Goal: Book appointment/travel/reservation

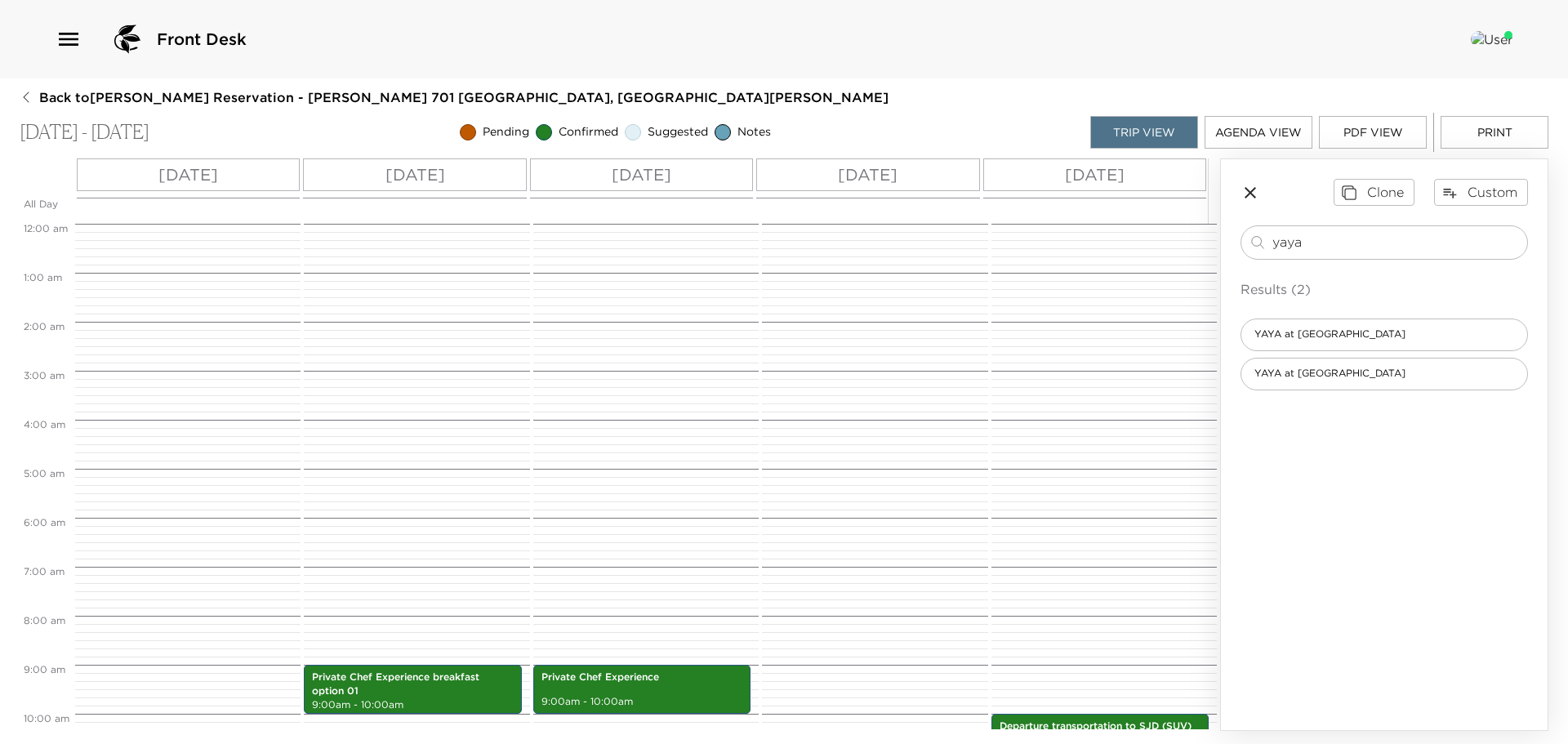
scroll to position [441, 0]
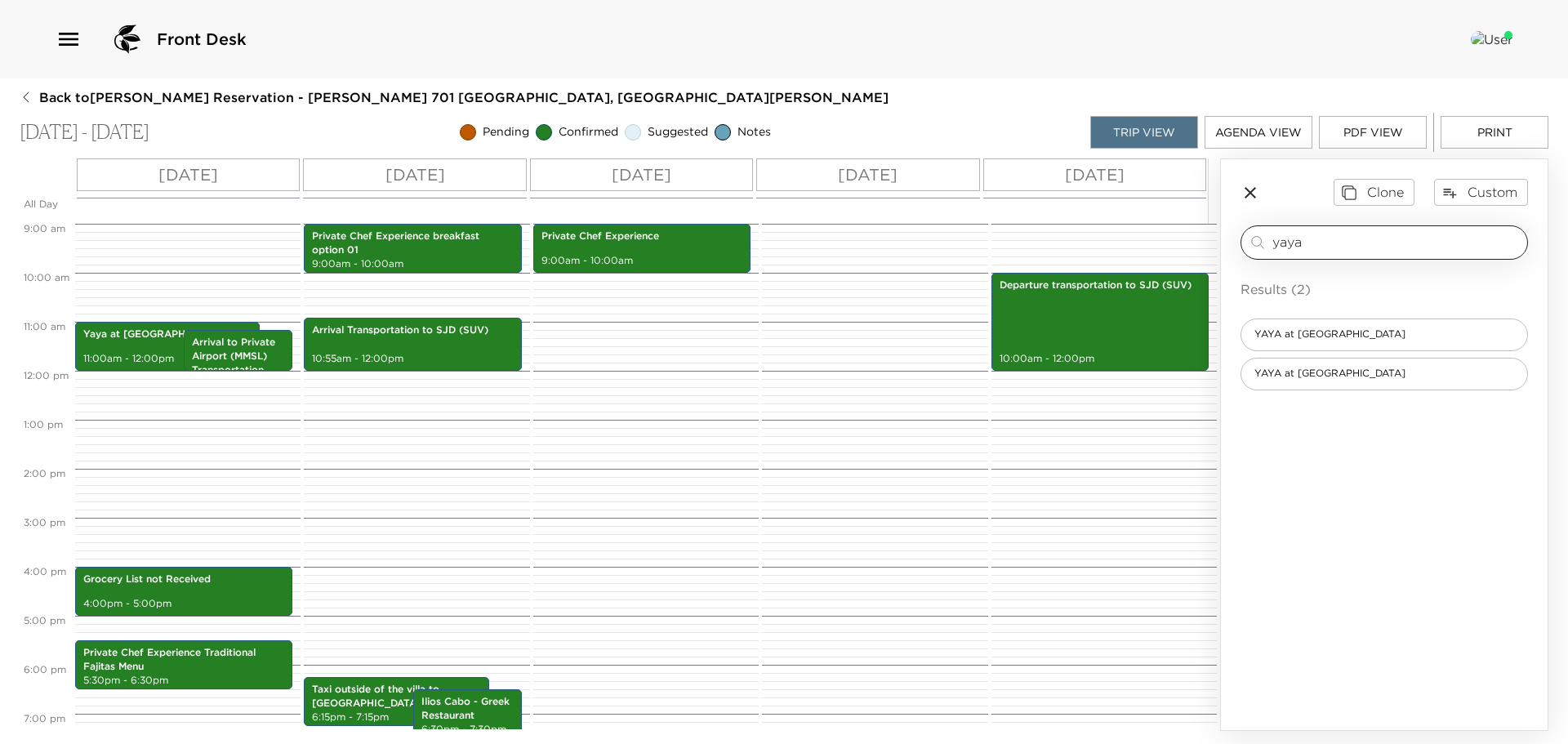
drag, startPoint x: 1316, startPoint y: 241, endPoint x: 1260, endPoint y: 228, distance: 57.5
click at [1260, 228] on div "yaya ​" at bounding box center [1385, 242] width 287 height 35
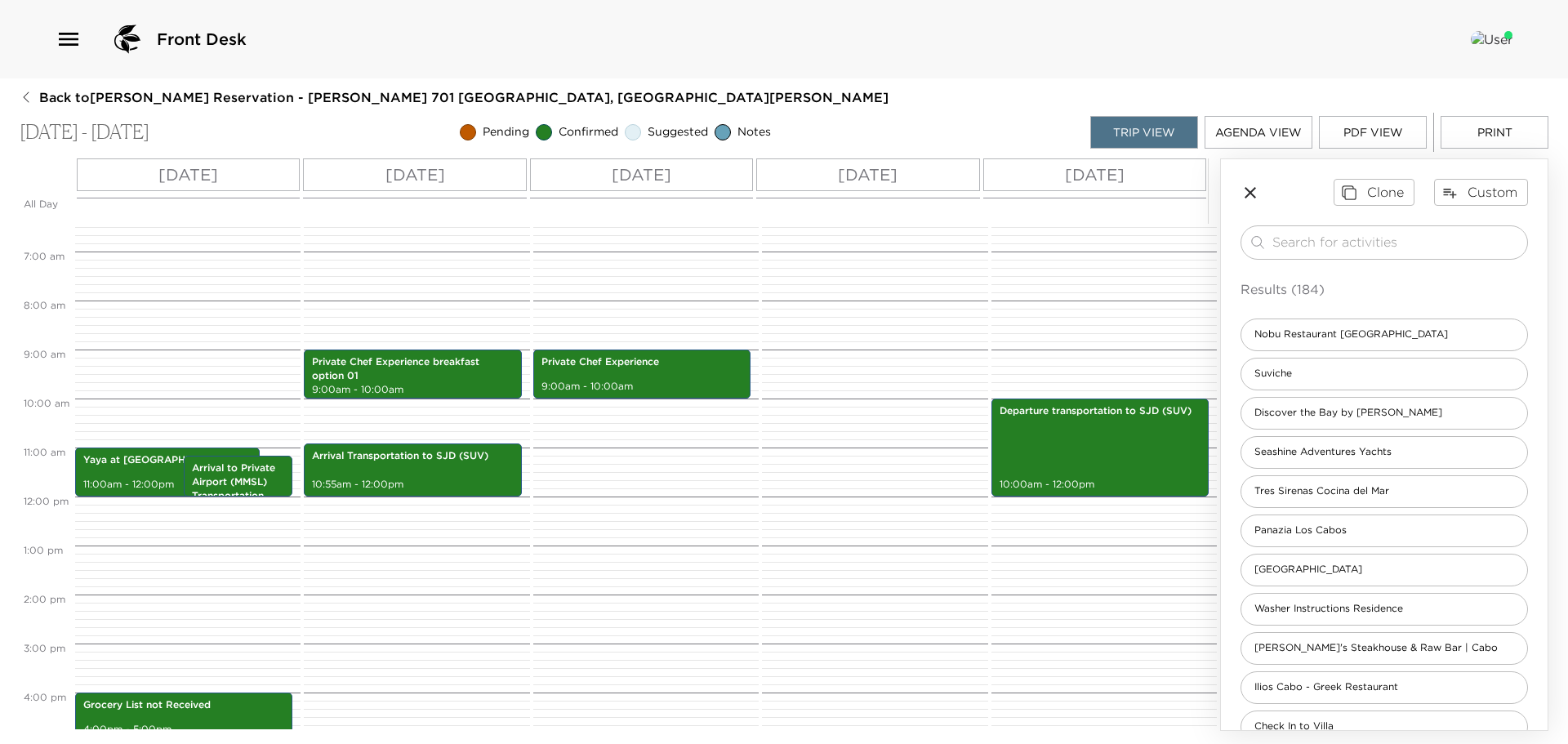
scroll to position [344, 0]
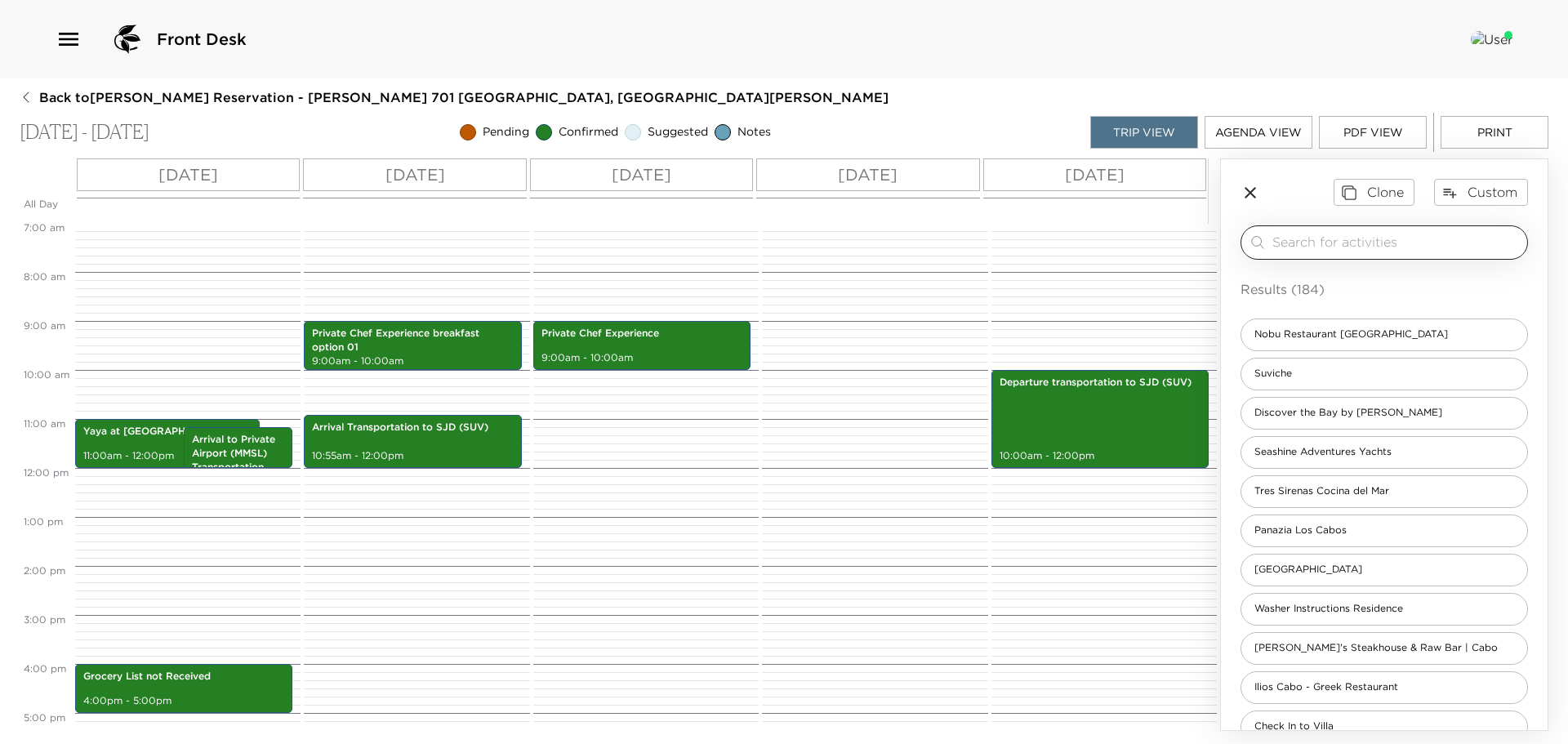
click at [1289, 245] on input "search" at bounding box center [1396, 242] width 248 height 19
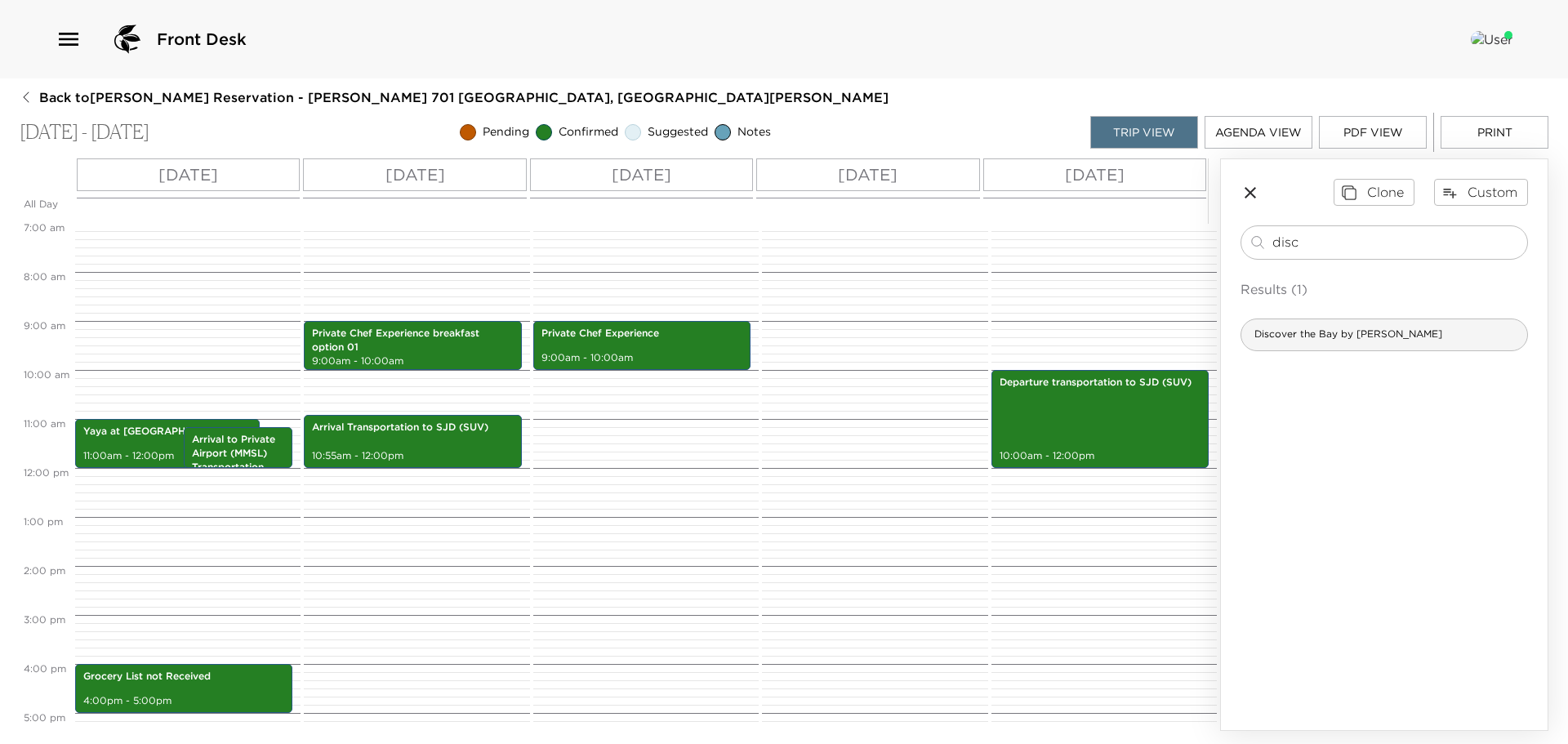
type input "disc"
click at [1348, 322] on div "Discover the Bay by Auberge" at bounding box center [1385, 334] width 287 height 33
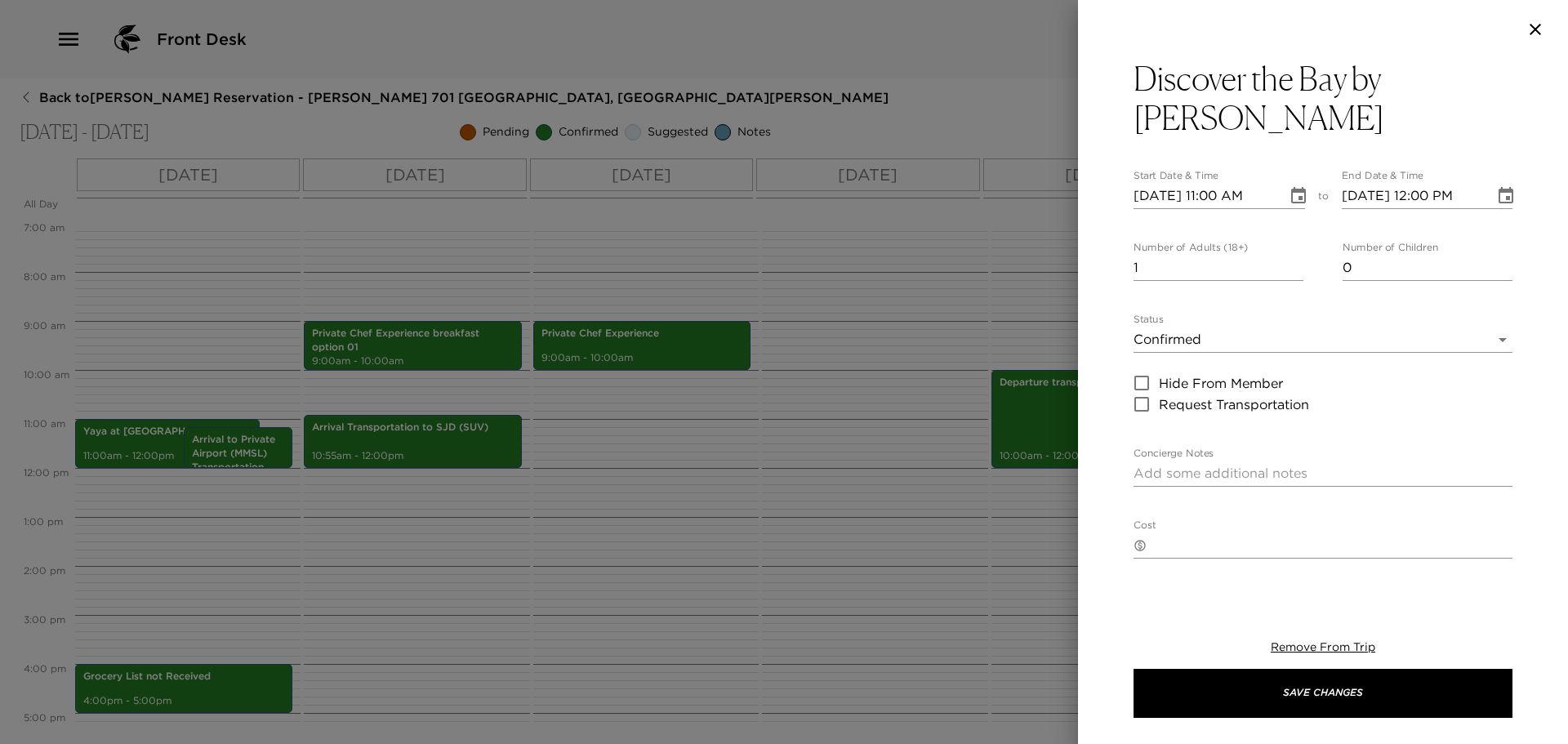
type textarea "Your Discover the Bay reservation has been confirmed by: Pick up time: $860 up …"
click at [1155, 183] on input "10/19/2025 11:00 AM" at bounding box center [1204, 196] width 142 height 26
type input "10/02/2025 11:00 AM"
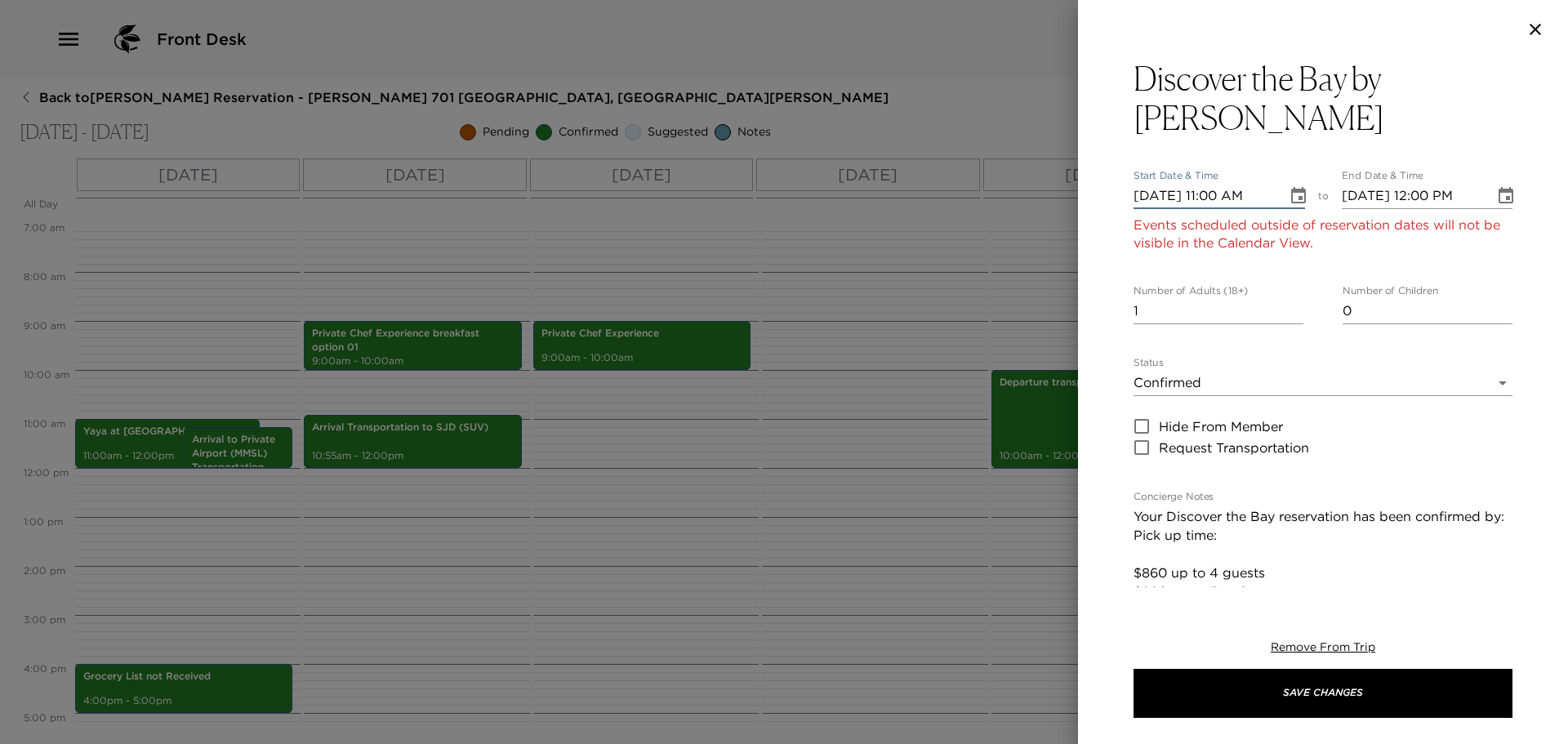
type input "10/02/2025 12:00 PM"
type input "10/22/2025 11:00 AM"
type input "10/22/2025 12:00 PM"
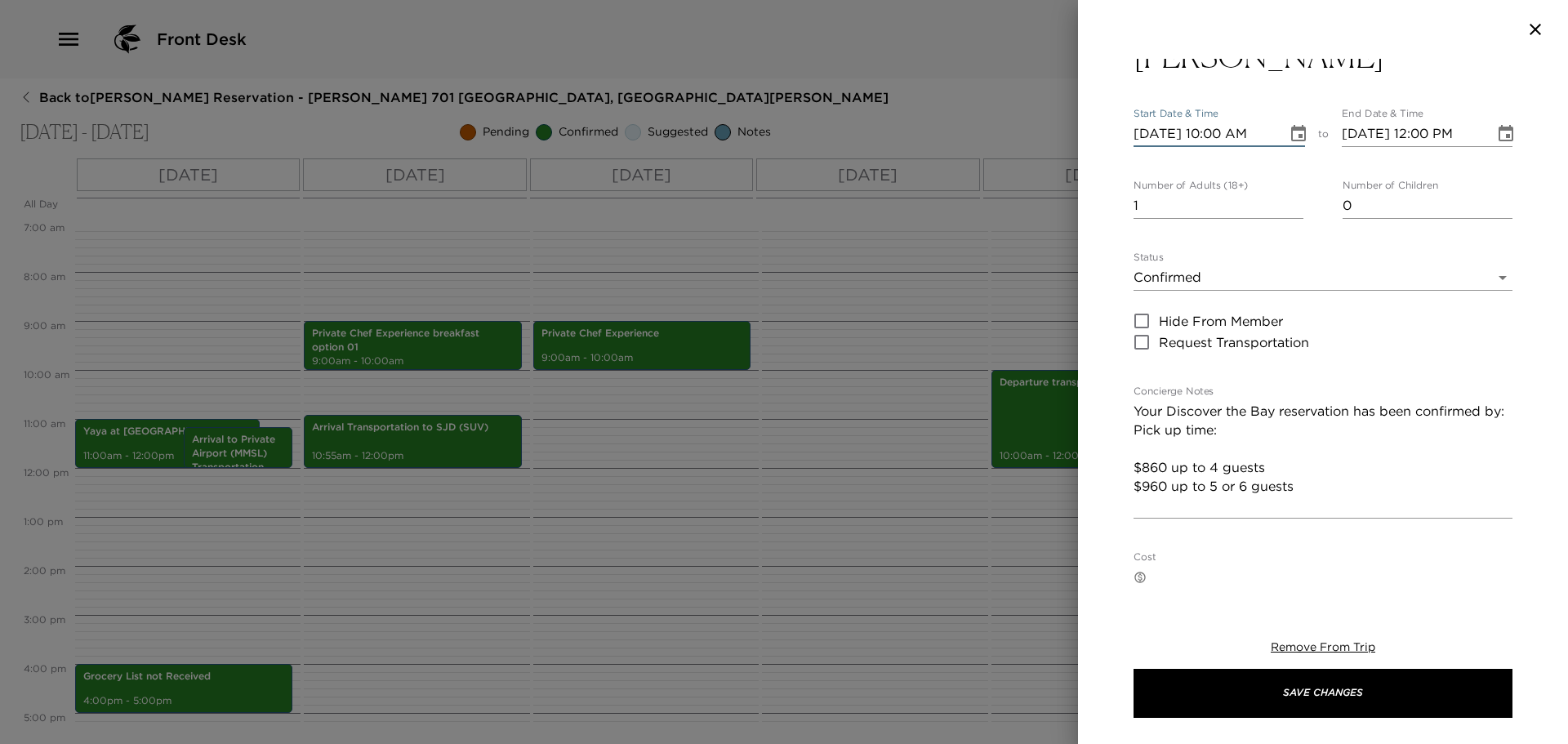
scroll to position [163, 0]
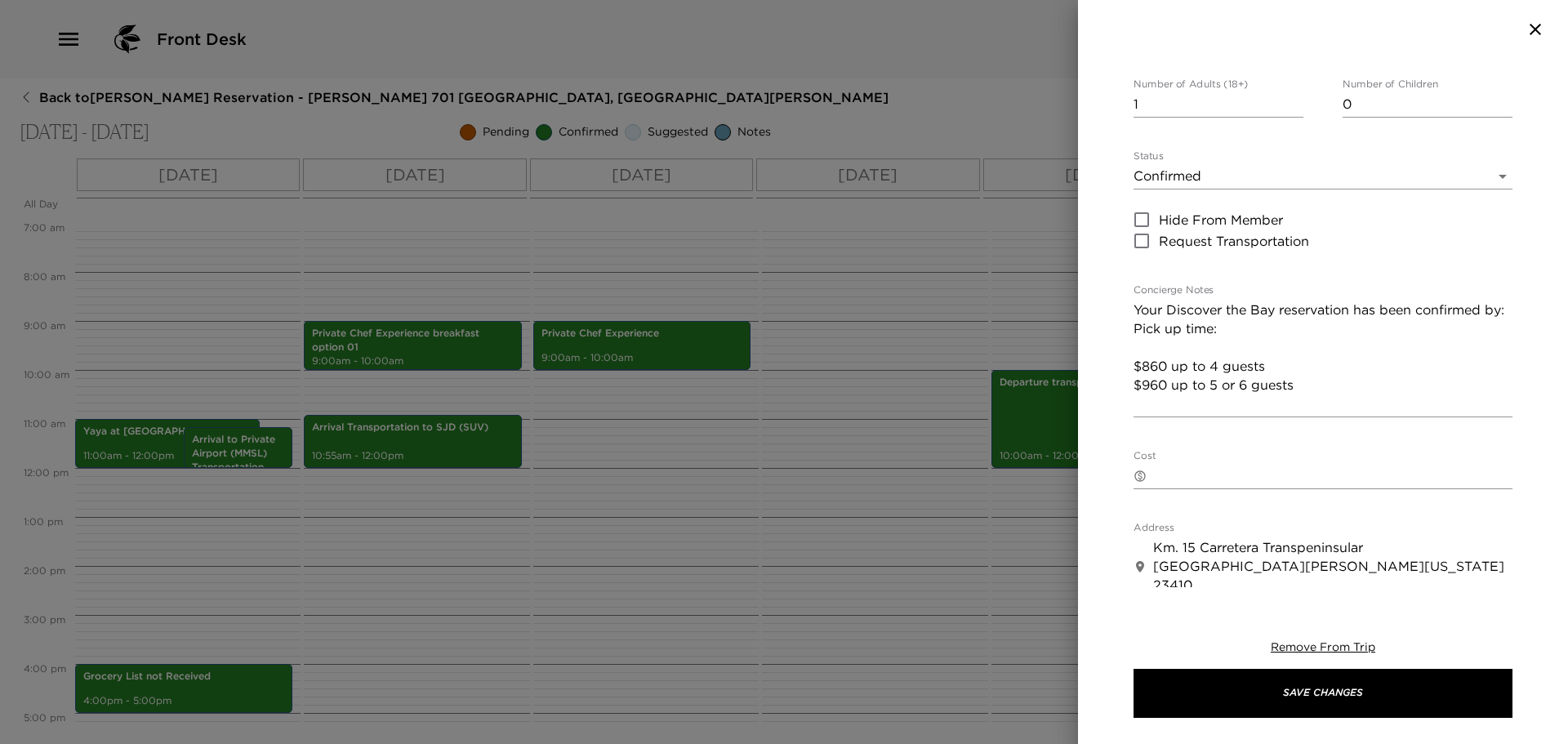
type input "10/22/2025 10:00 AM"
drag, startPoint x: 1303, startPoint y: 365, endPoint x: 1310, endPoint y: 359, distance: 9.2
click at [1305, 364] on textarea "Your Discover the Bay reservation has been confirmed by: Pick up time: $860 up …" at bounding box center [1323, 357] width 379 height 113
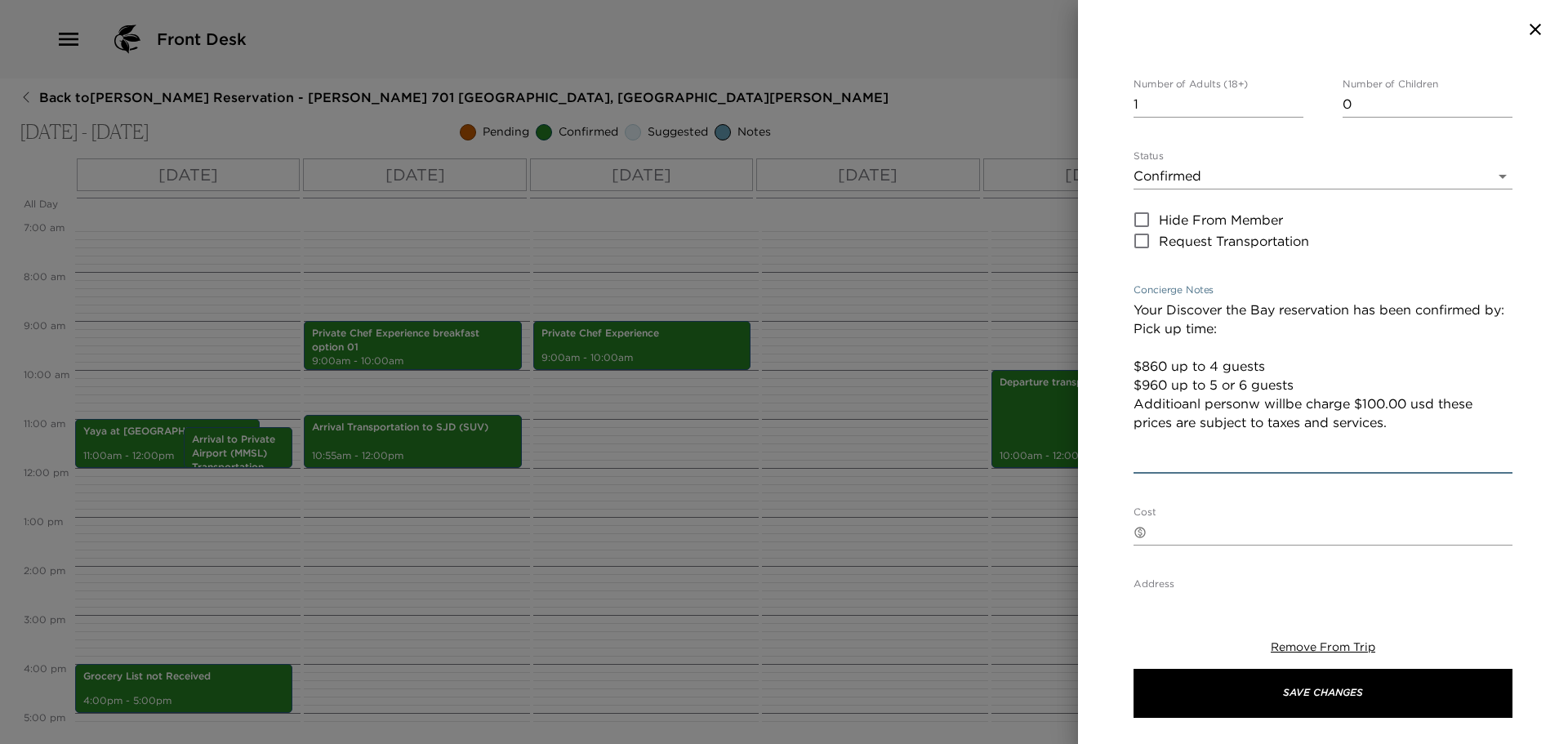
paste textarea "Private bungalow with a ceiling fan Sunblock kit Food and beverage amenities th…"
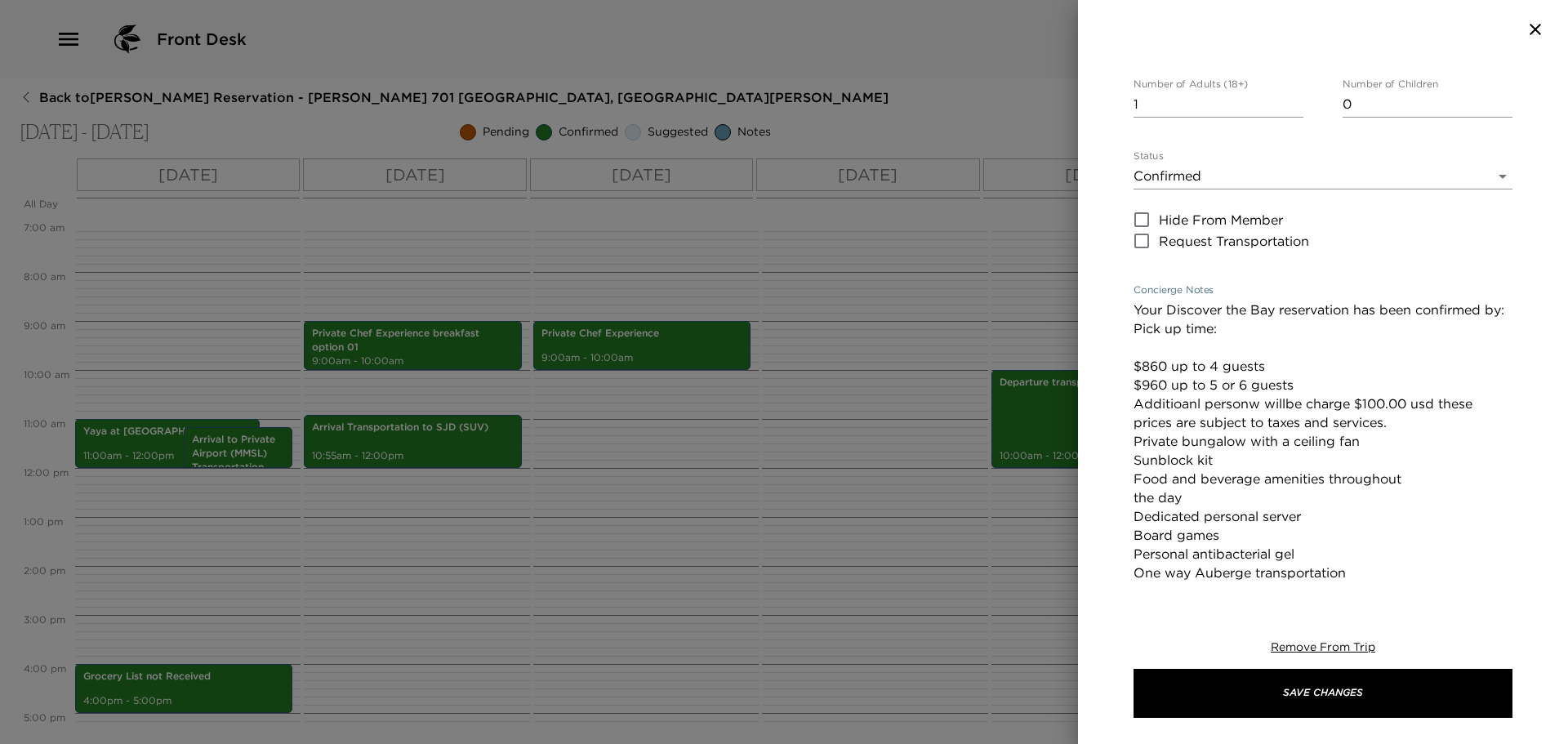
click at [1240, 306] on textarea "Your Discover the Bay reservation has been confirmed by: Pick up time: $860 up …" at bounding box center [1323, 451] width 379 height 301
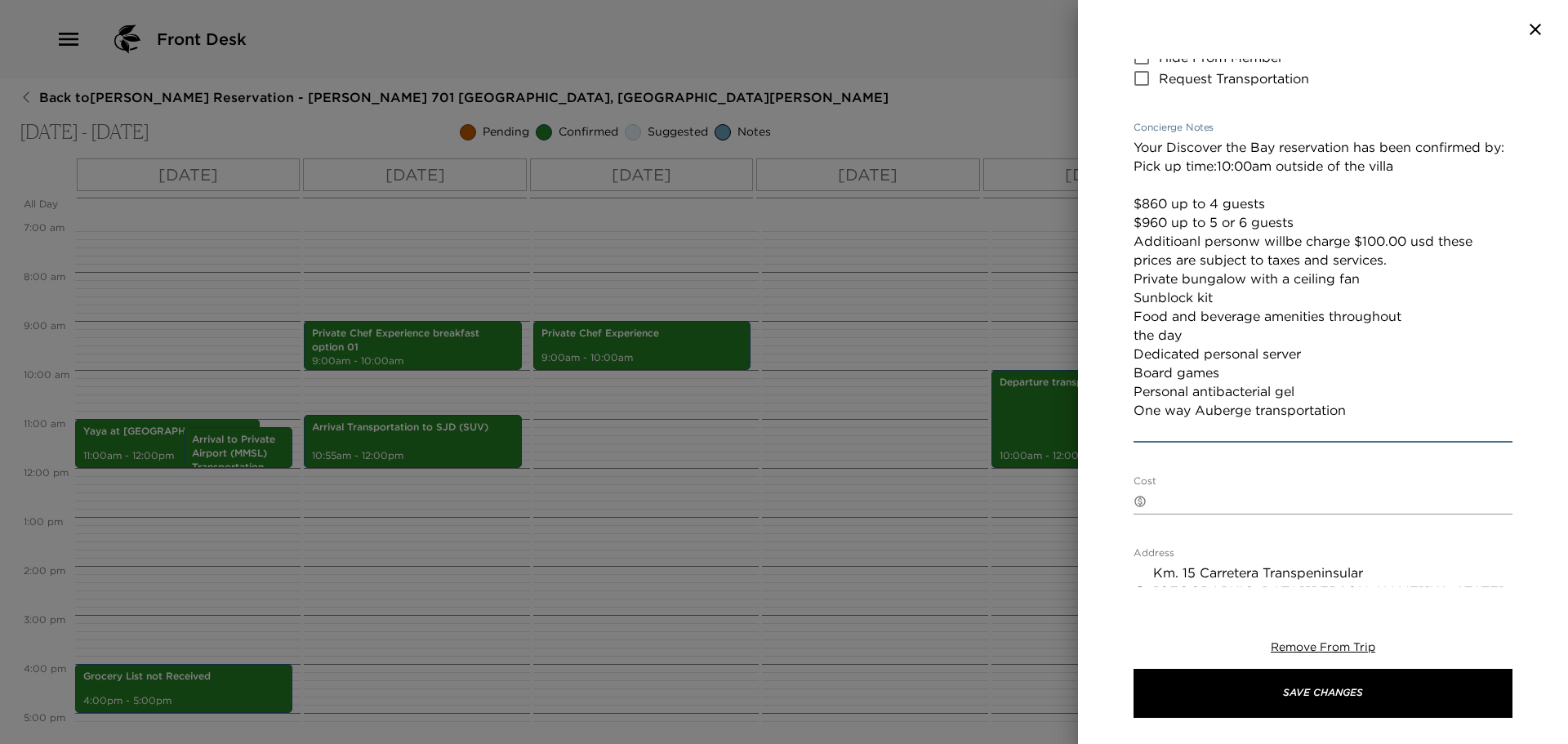
scroll to position [327, 0]
type textarea "Your Discover the Bay reservation has been confirmed by: Pick up time:10:00am o…"
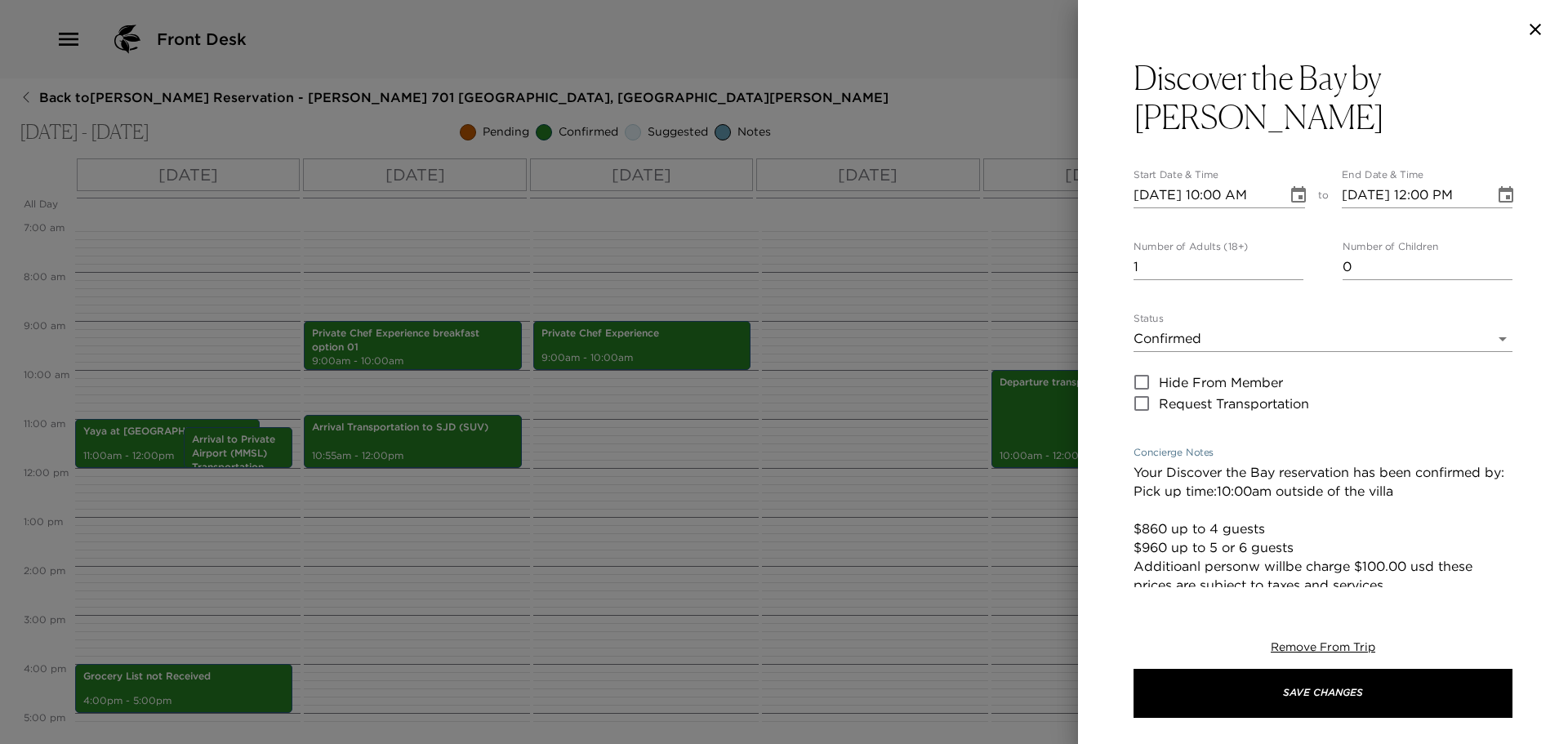
scroll to position [0, 0]
click at [1293, 255] on input "2" at bounding box center [1219, 268] width 170 height 26
click at [1292, 255] on input "3" at bounding box center [1219, 268] width 170 height 26
click at [1292, 255] on input "4" at bounding box center [1219, 268] width 170 height 26
click at [1292, 255] on input "5" at bounding box center [1219, 268] width 170 height 26
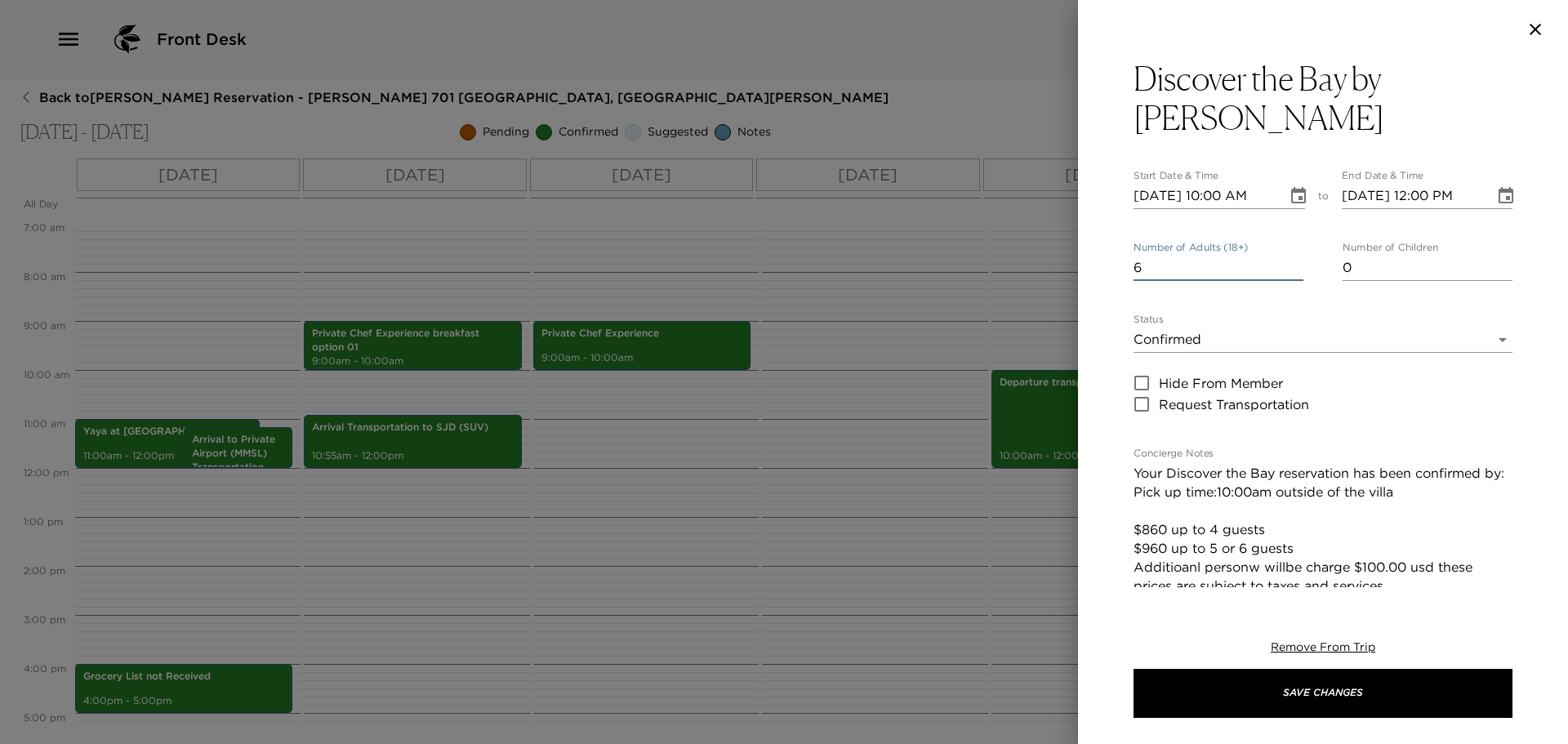
click at [1292, 255] on input "6" at bounding box center [1219, 268] width 170 height 26
type input "7"
click at [1292, 255] on input "7" at bounding box center [1219, 268] width 170 height 26
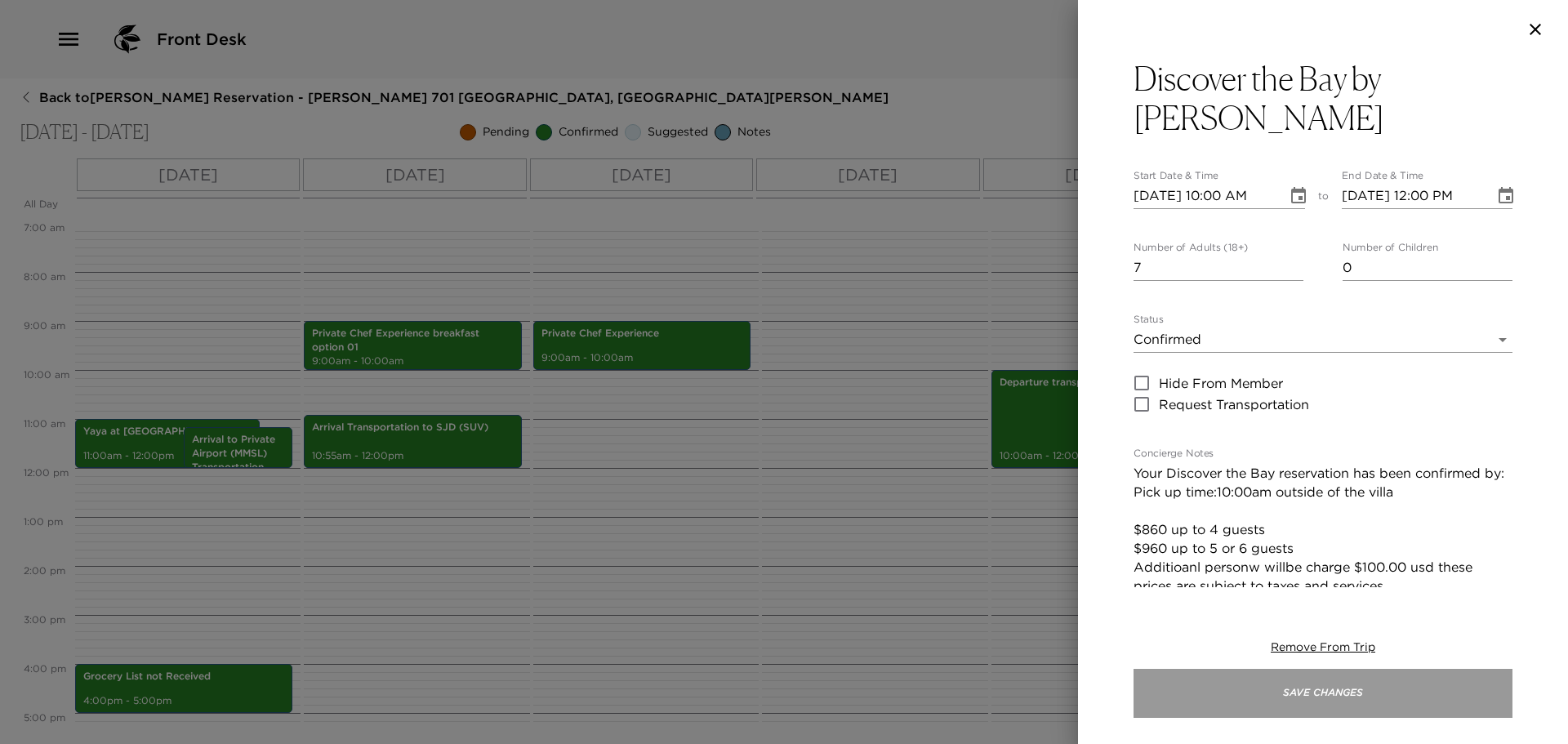
click at [1338, 696] on button "Save Changes" at bounding box center [1323, 693] width 379 height 49
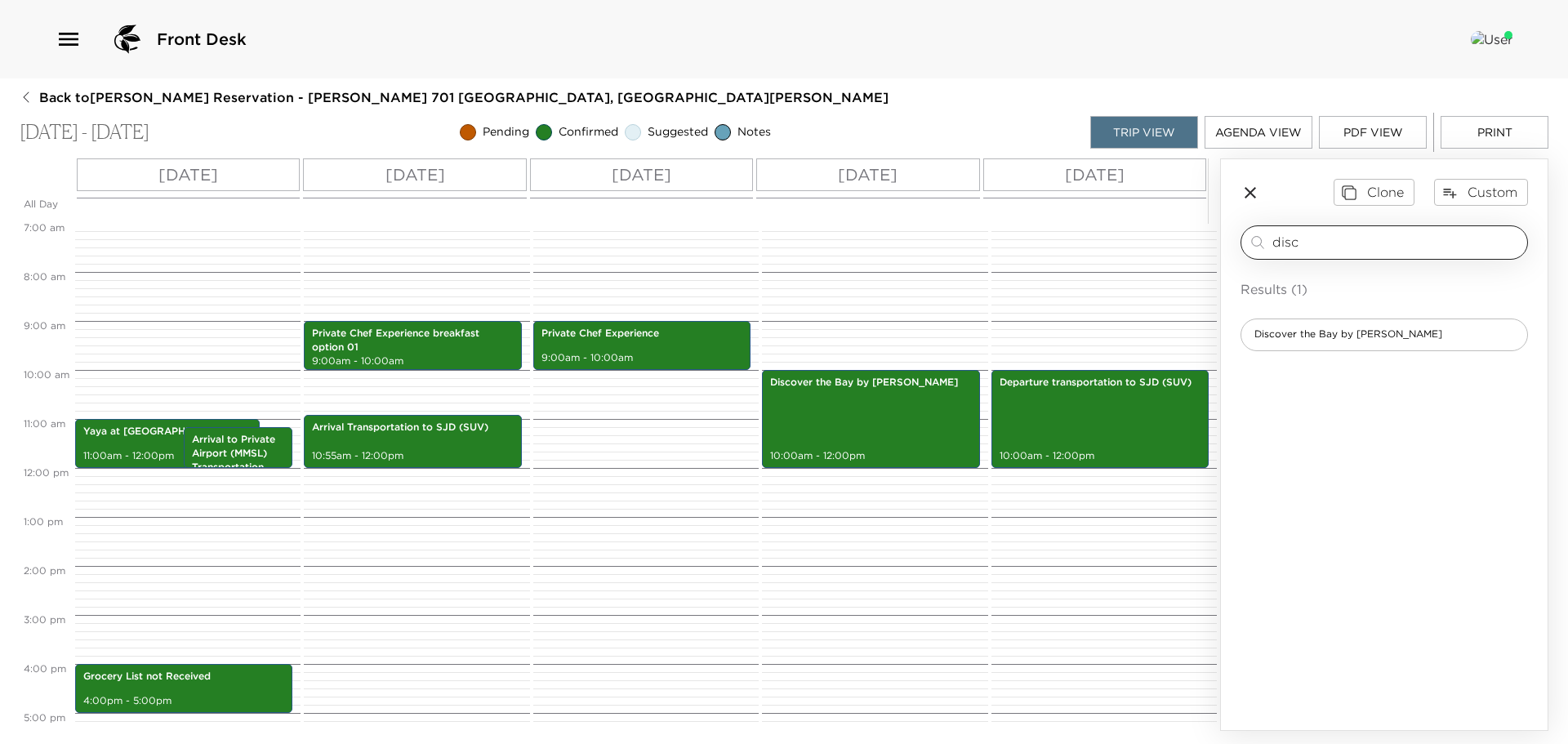
click at [1307, 240] on input "disc" at bounding box center [1396, 242] width 248 height 19
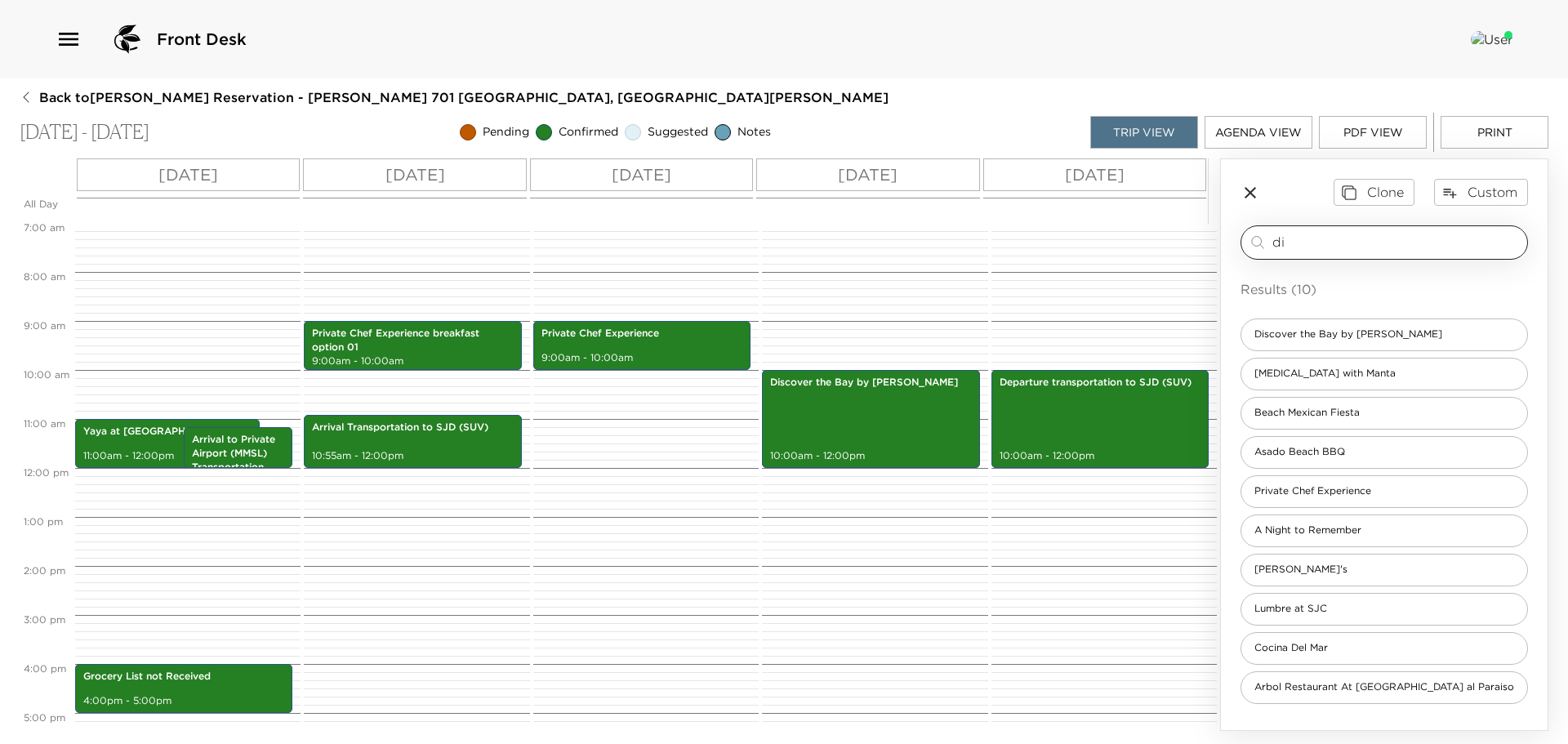
type input "d"
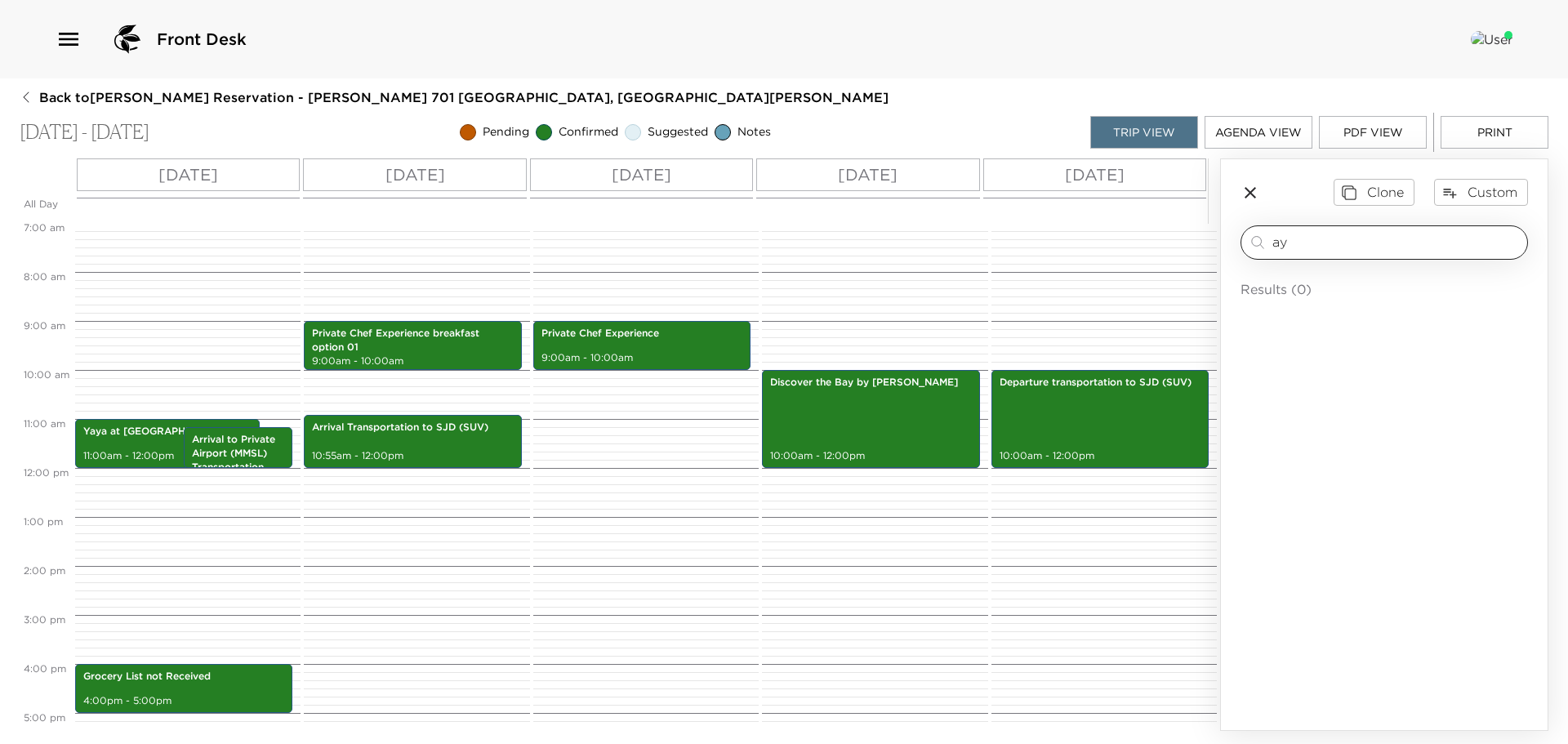
type input "a"
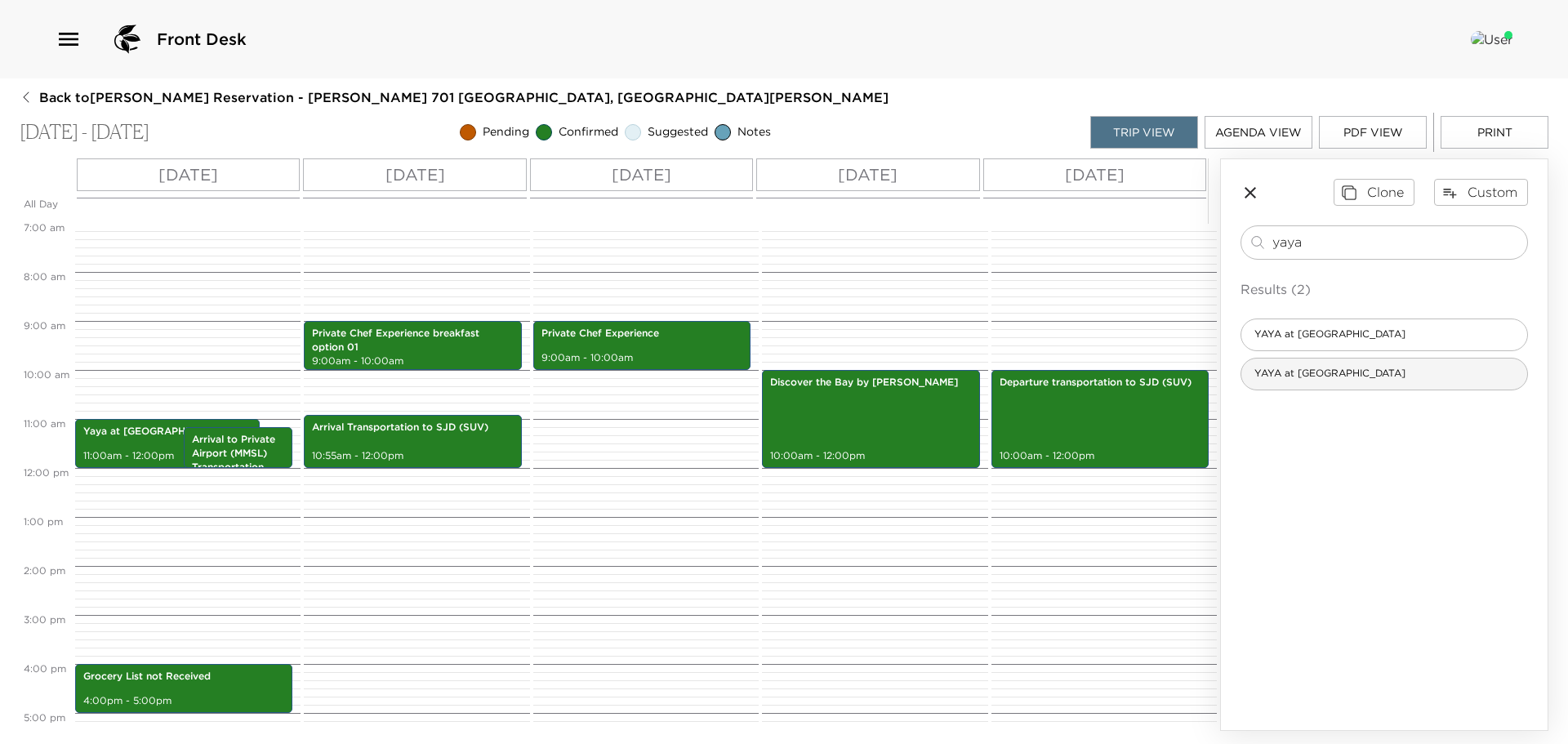
type input "yaya"
click at [1334, 366] on span "YAYA at Chileno Bay Resort" at bounding box center [1329, 373] width 178 height 14
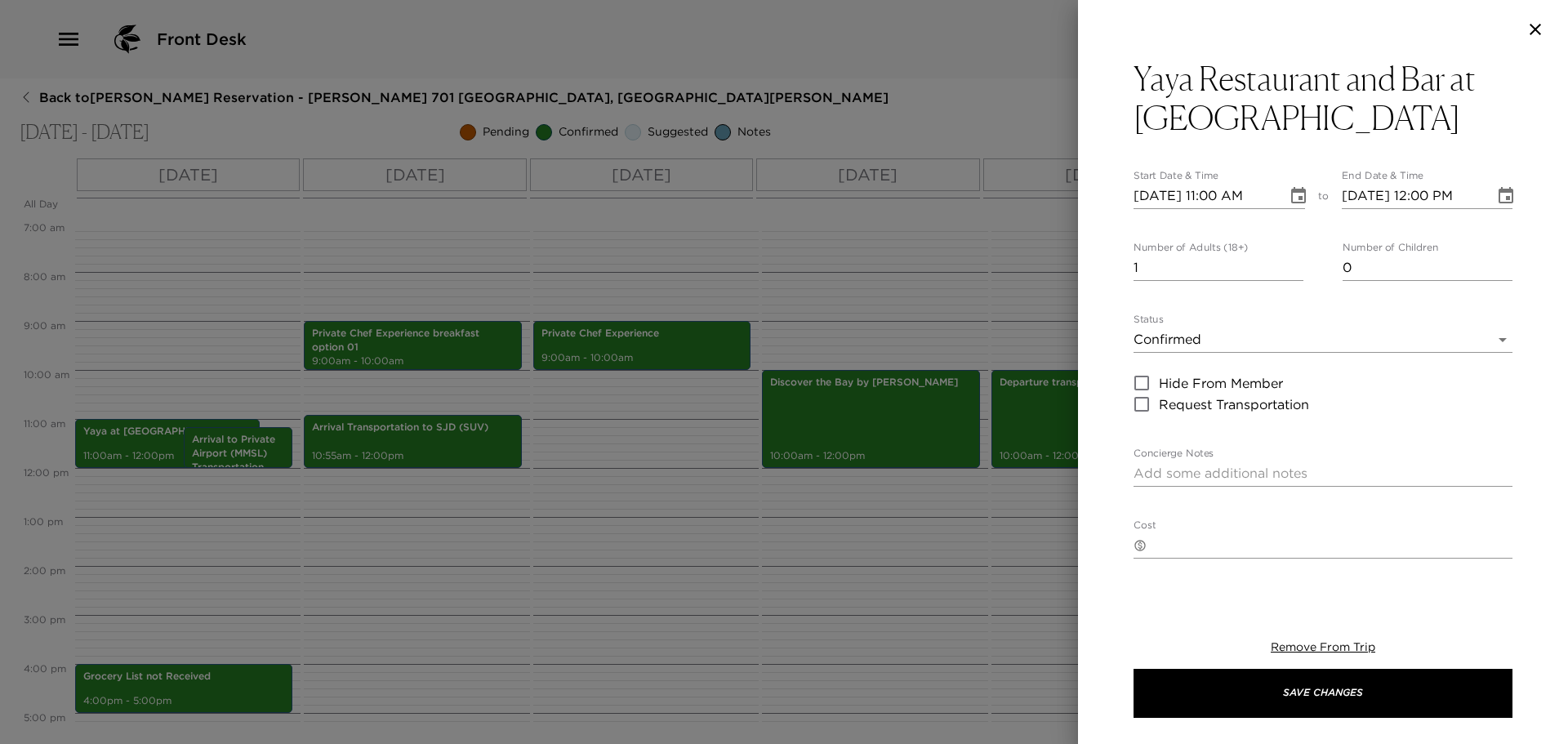
click at [1162, 190] on input "10/19/2025 11:00 AM" at bounding box center [1204, 196] width 142 height 26
type input "10/02/2025 11:00 AM"
type input "10/02/2025 12:00 PM"
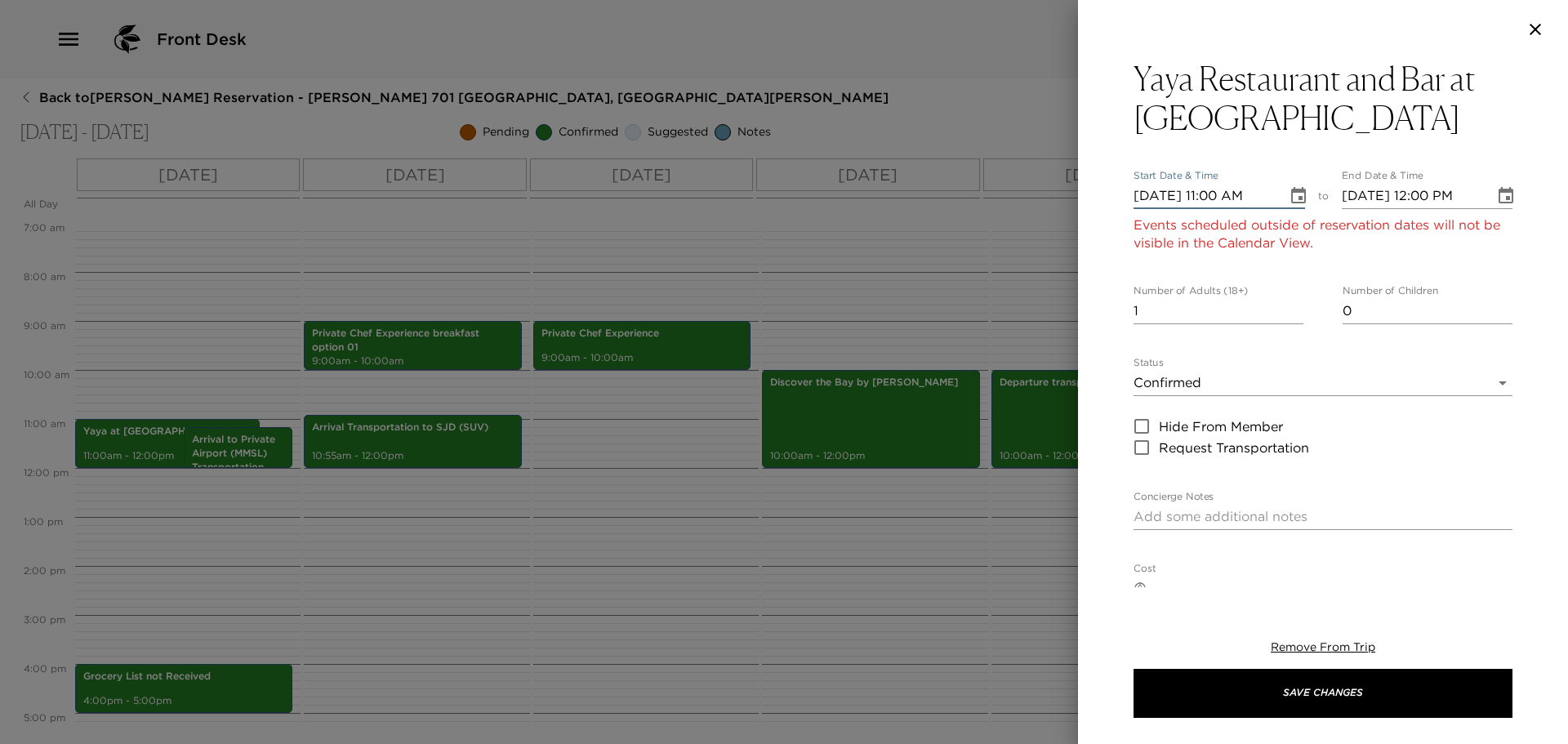
type input "10/22/2025 11:00 AM"
type input "10/22/2025 12:00 PM"
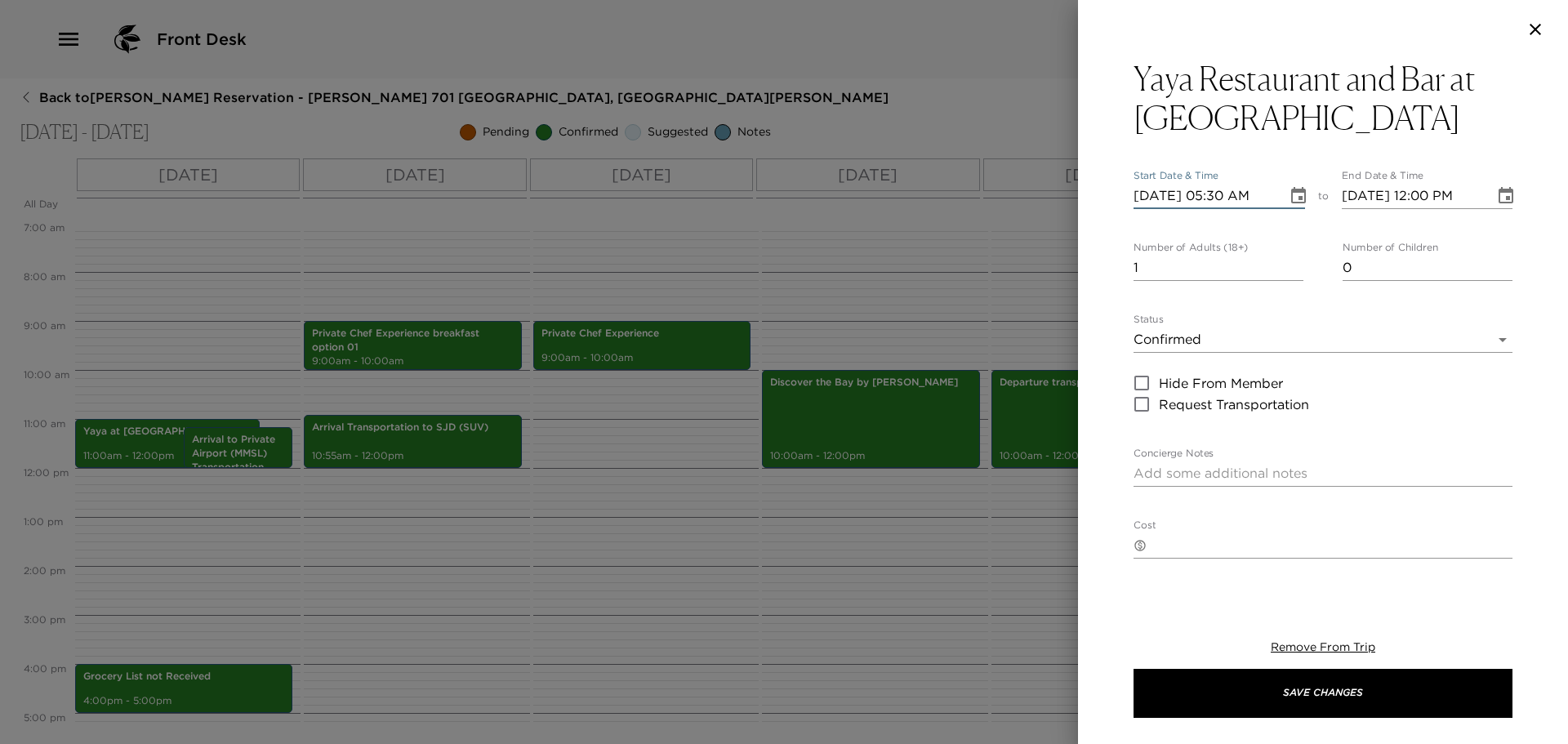
type input "10/22/2025 05:30 PM"
type input "10/22/2025 06:30 PM"
type input "10/22/2025 05:30 PM"
click at [1292, 266] on input "8" at bounding box center [1219, 268] width 170 height 26
click at [1292, 266] on input "9" at bounding box center [1219, 268] width 170 height 26
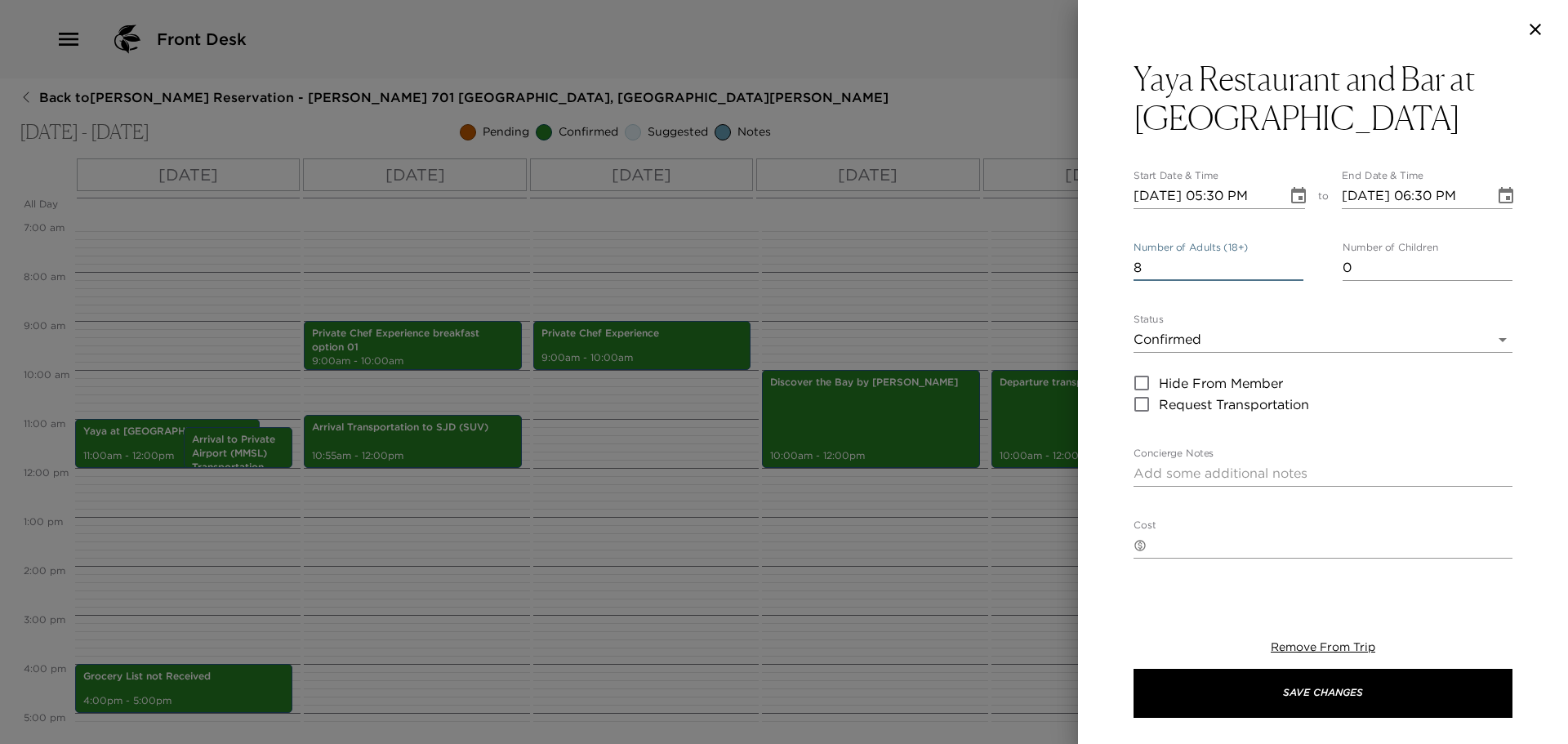
click at [1288, 274] on input "8" at bounding box center [1219, 268] width 170 height 26
type input "7"
click at [1288, 274] on input "7" at bounding box center [1219, 268] width 170 height 26
click at [1157, 477] on textarea "Concierge Notes" at bounding box center [1323, 473] width 379 height 19
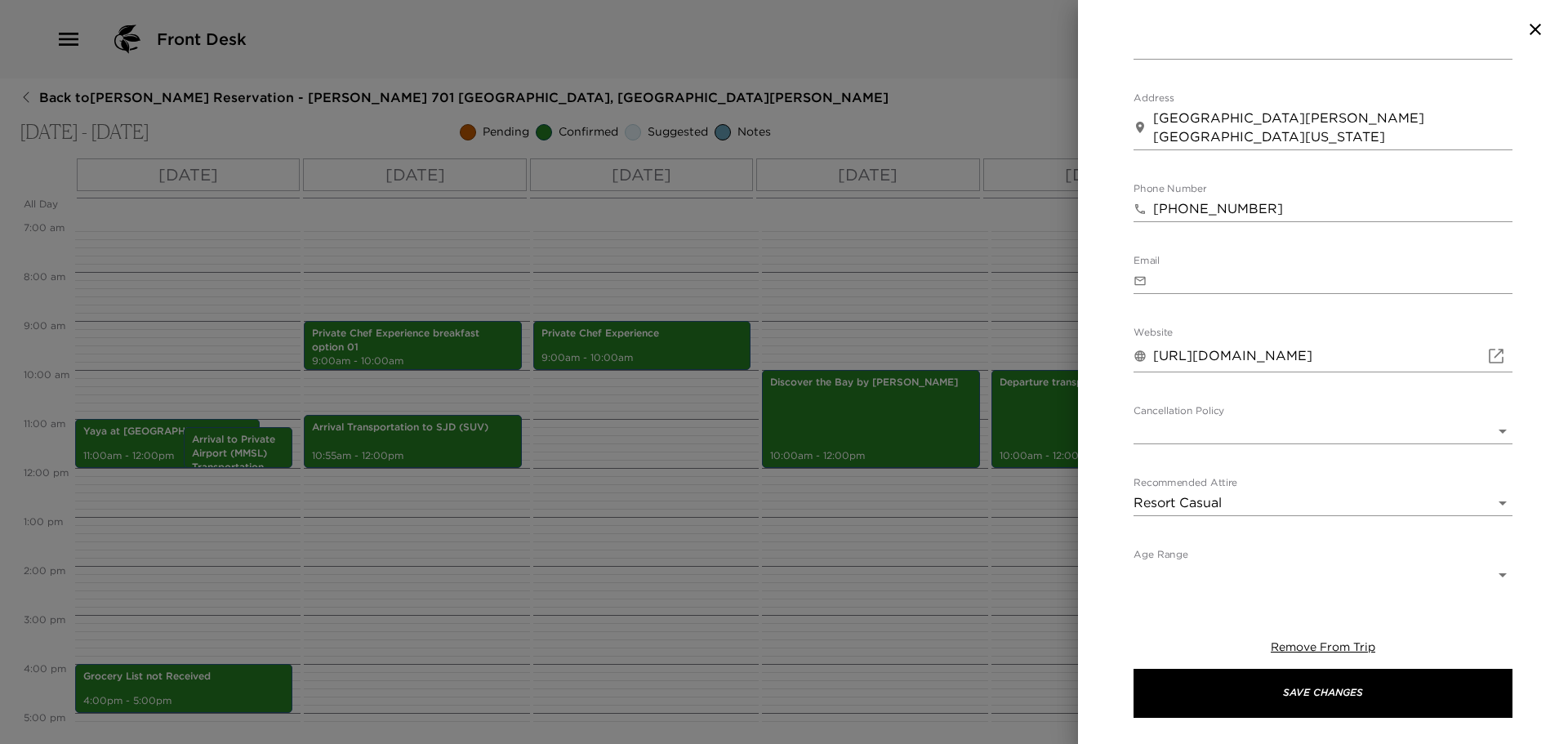
scroll to position [500, 0]
type textarea "Confirmed by Pilar Naranjo"
click at [1213, 425] on body "Front Desk Back to Tracy Theodora Reservation - Esperanza 701 Los Cabos, Mexico…" at bounding box center [784, 372] width 1568 height 744
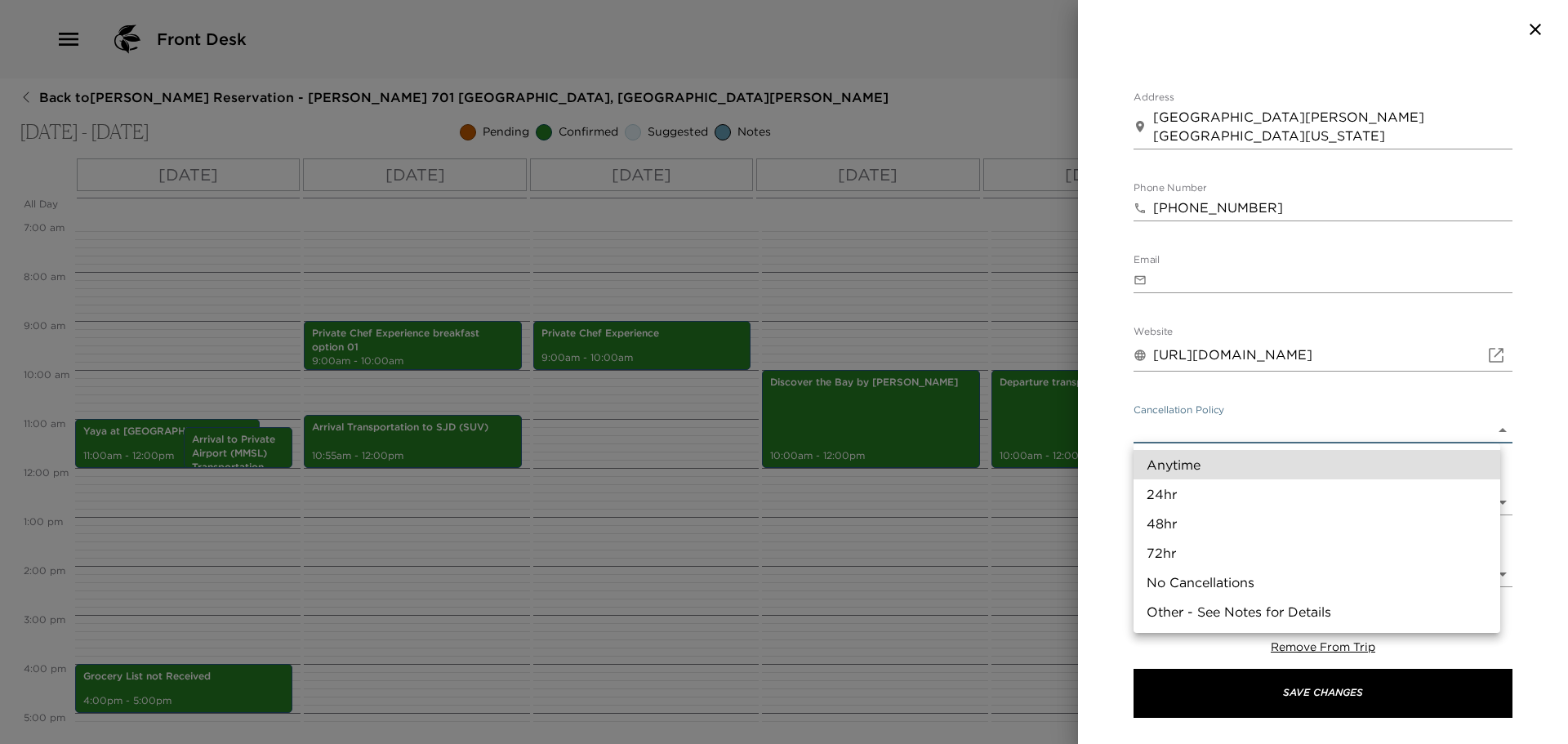
click at [1185, 490] on li "24hr" at bounding box center [1317, 493] width 366 height 29
type input "24hr"
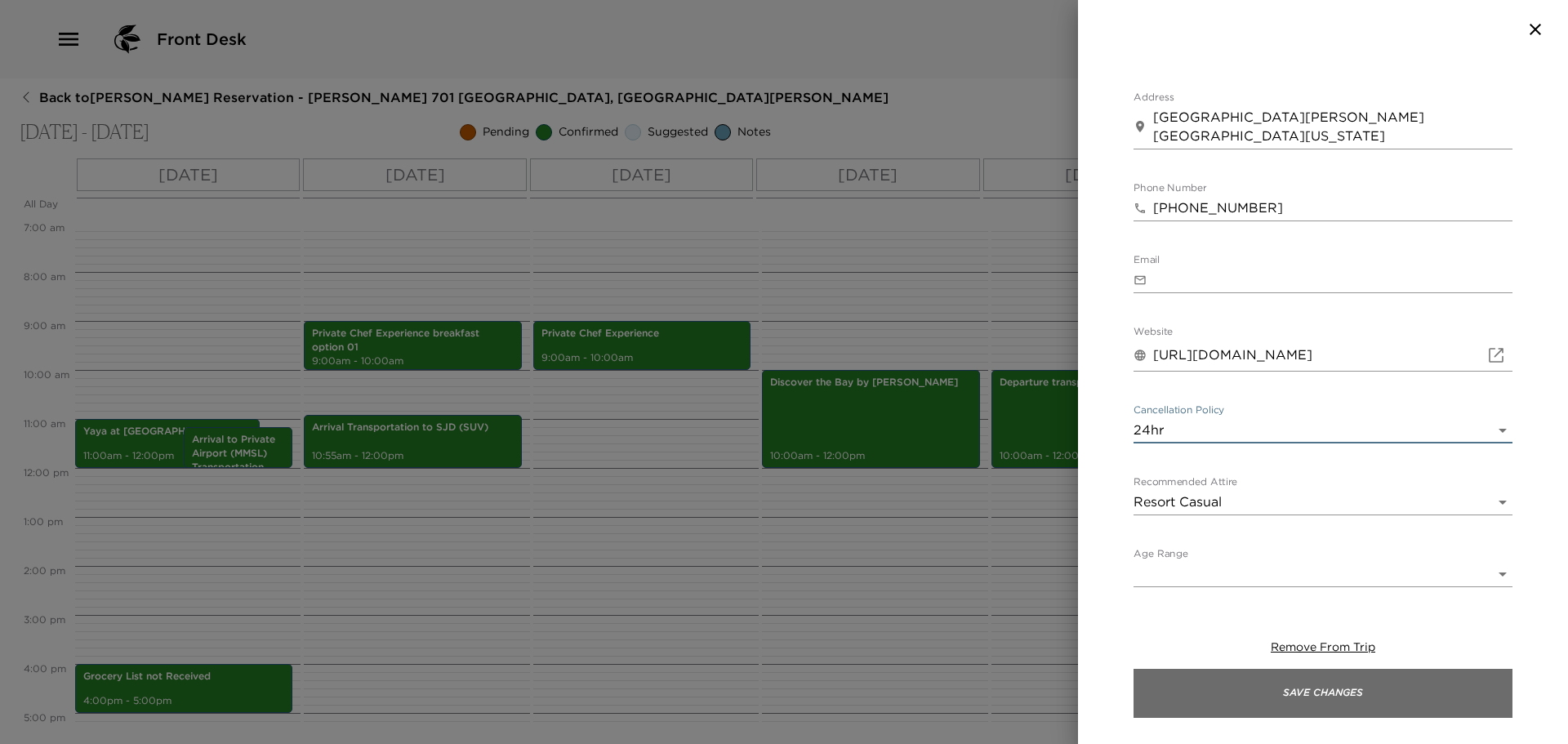
click at [1306, 693] on button "Save Changes" at bounding box center [1323, 693] width 379 height 49
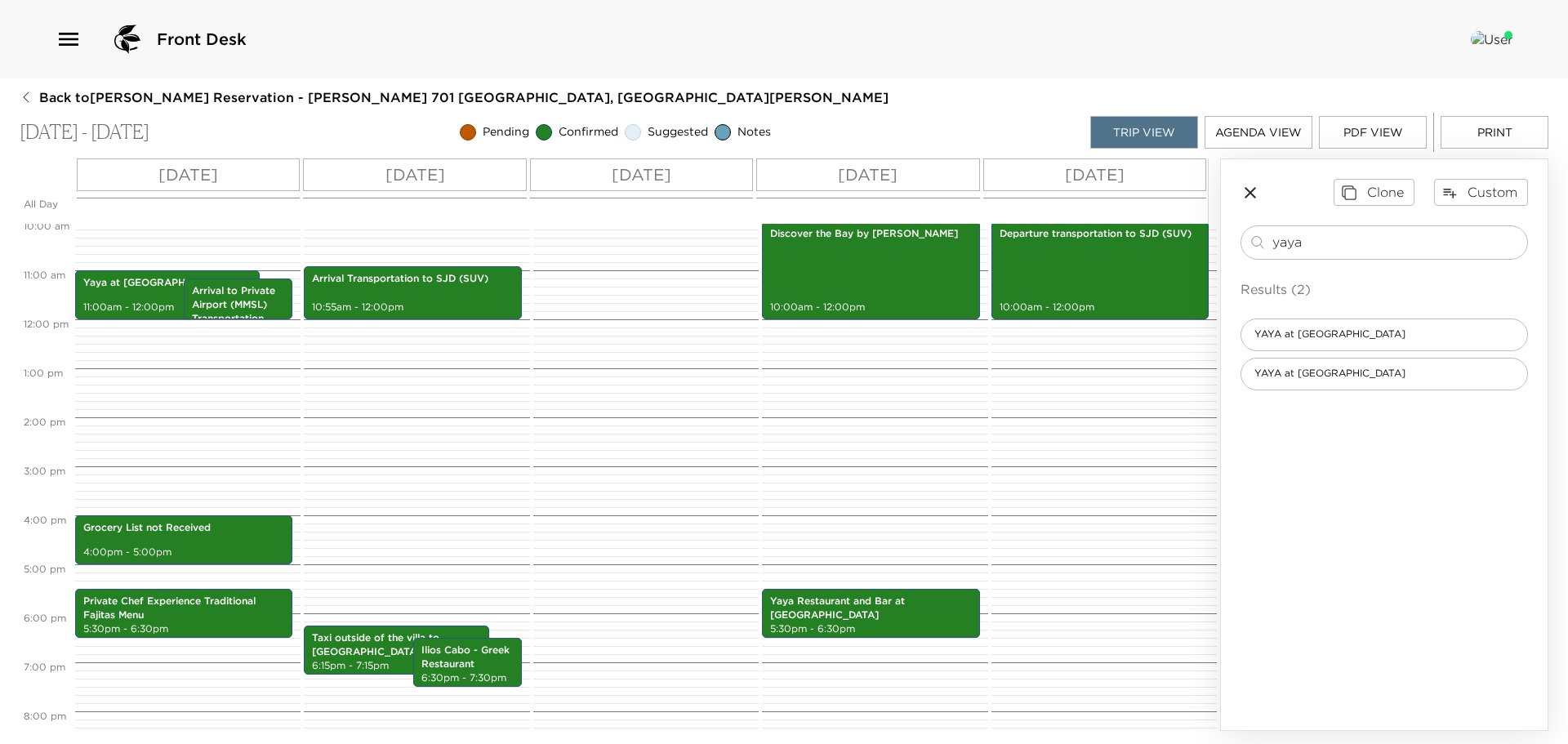
scroll to position [507, 0]
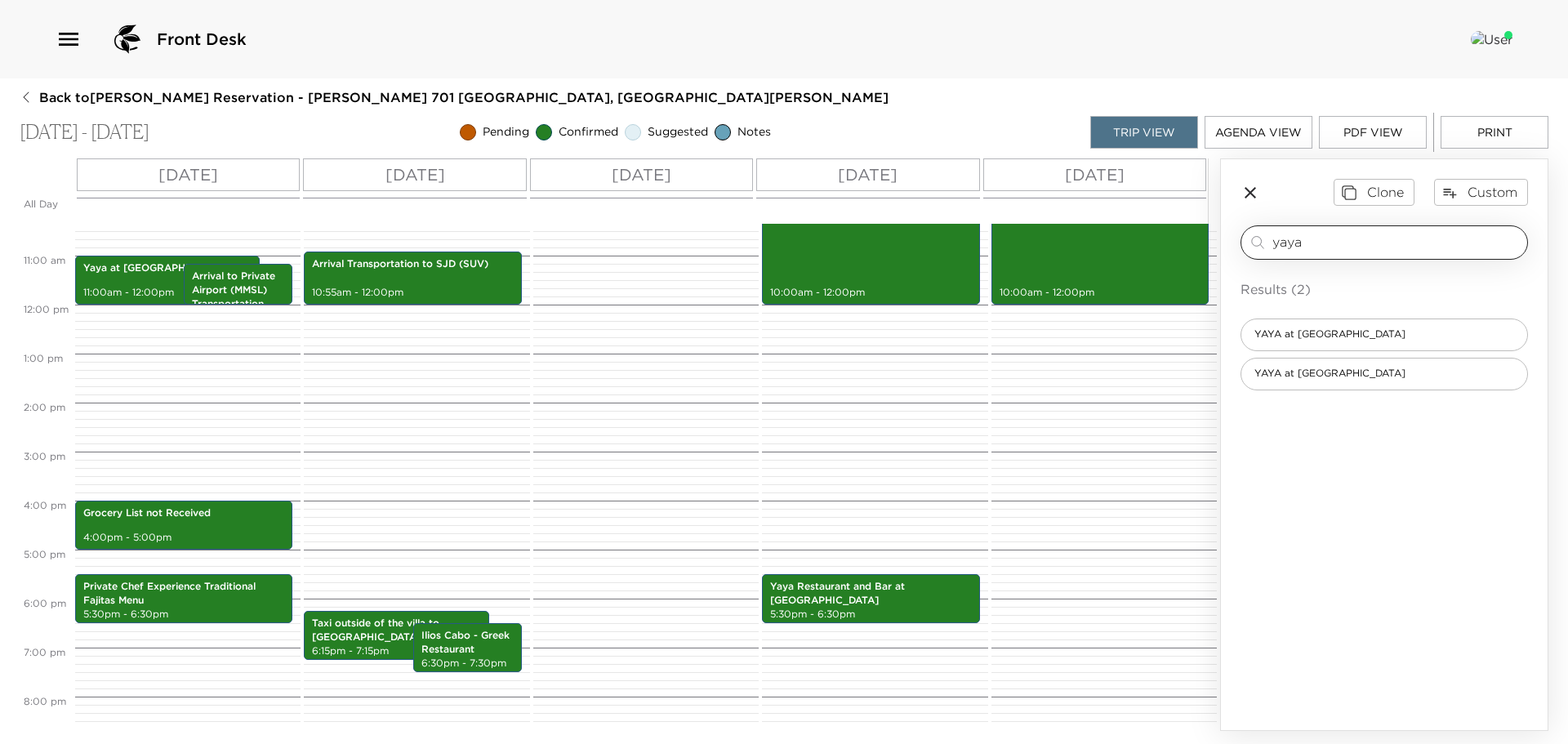
click at [1328, 239] on input "yaya" at bounding box center [1396, 242] width 248 height 19
type input "y"
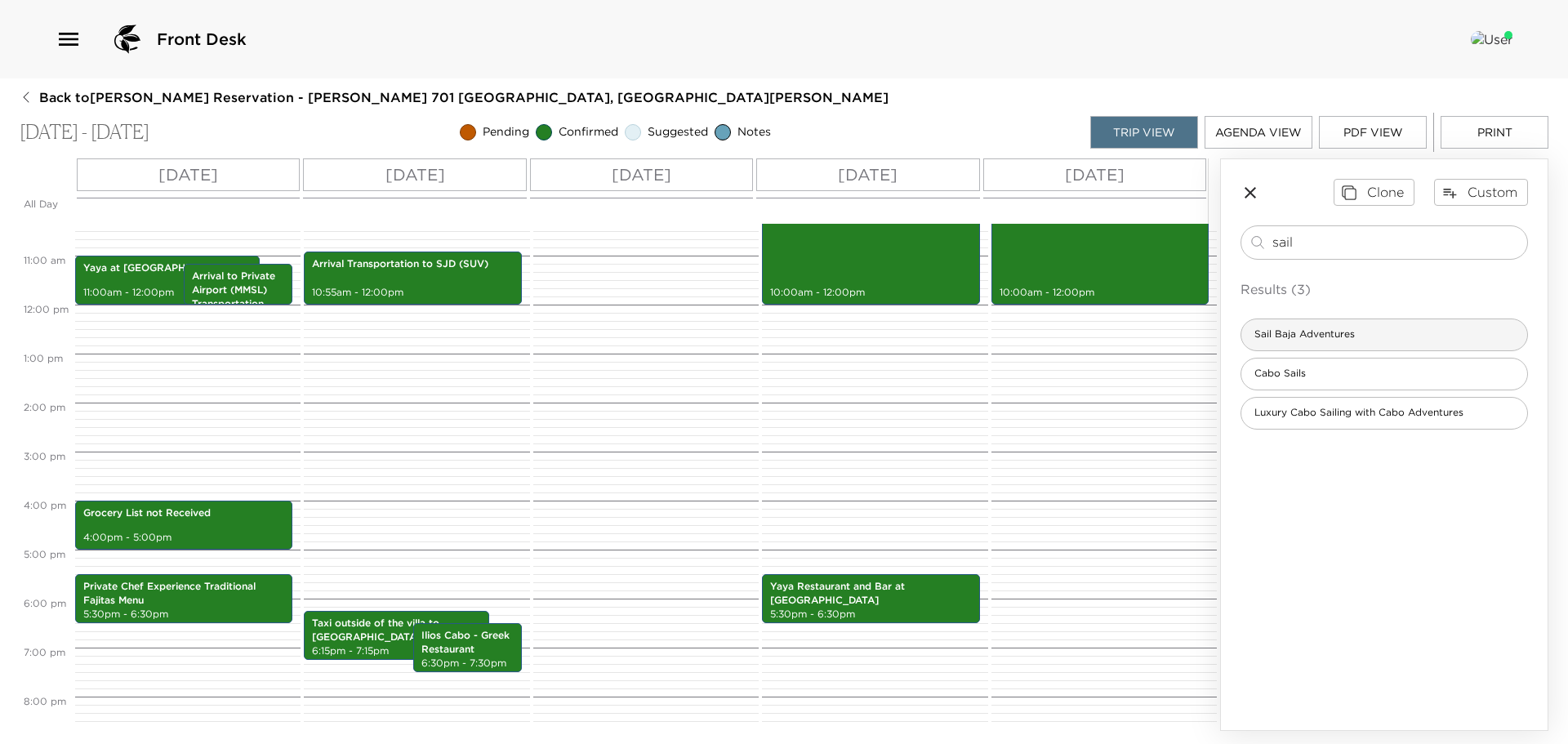
type input "sail"
click at [1324, 330] on span "Sail Baja Adventures" at bounding box center [1304, 334] width 127 height 14
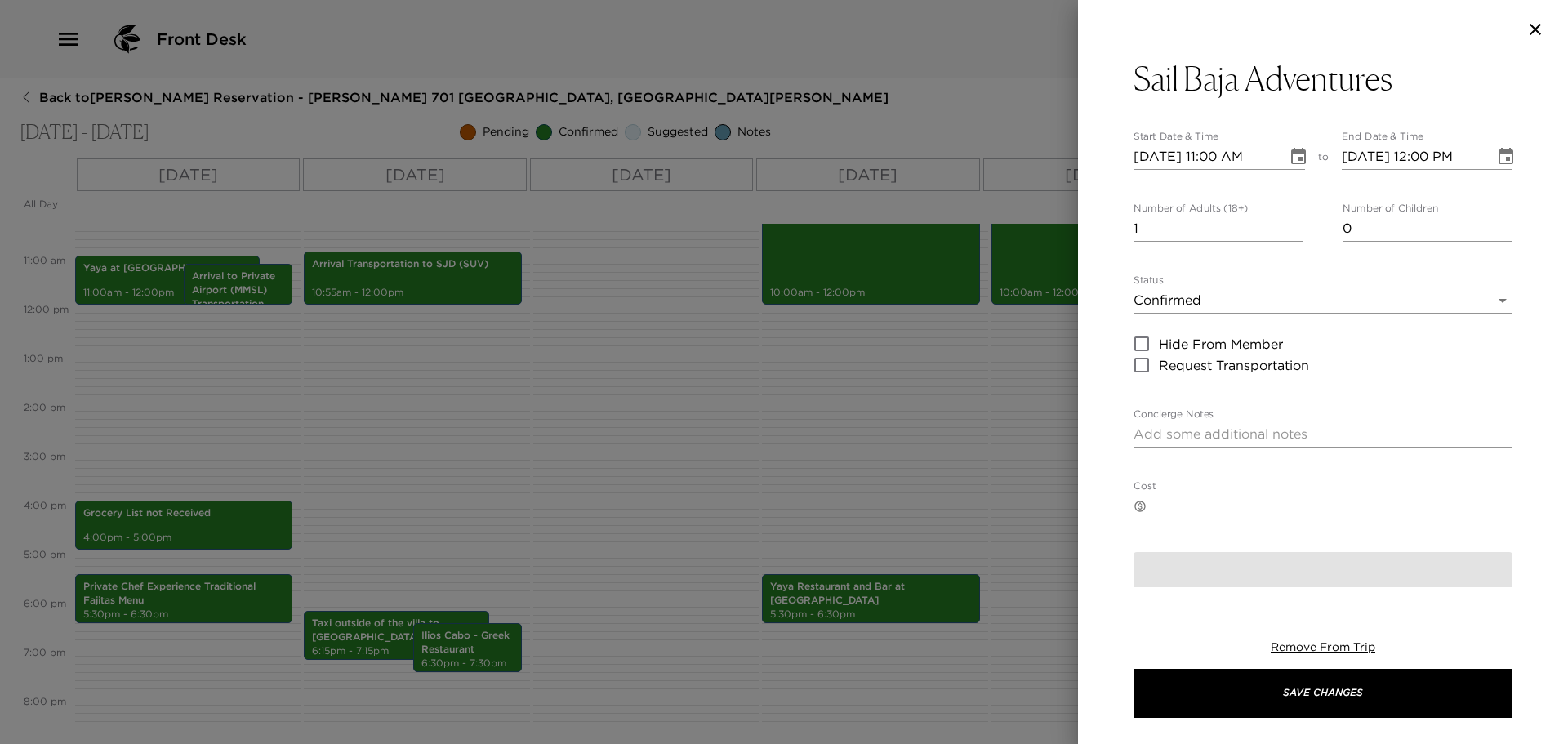
type textarea "Confirmed by Cost $1580.00 usd cash have 10% off if you pay visa or master card…"
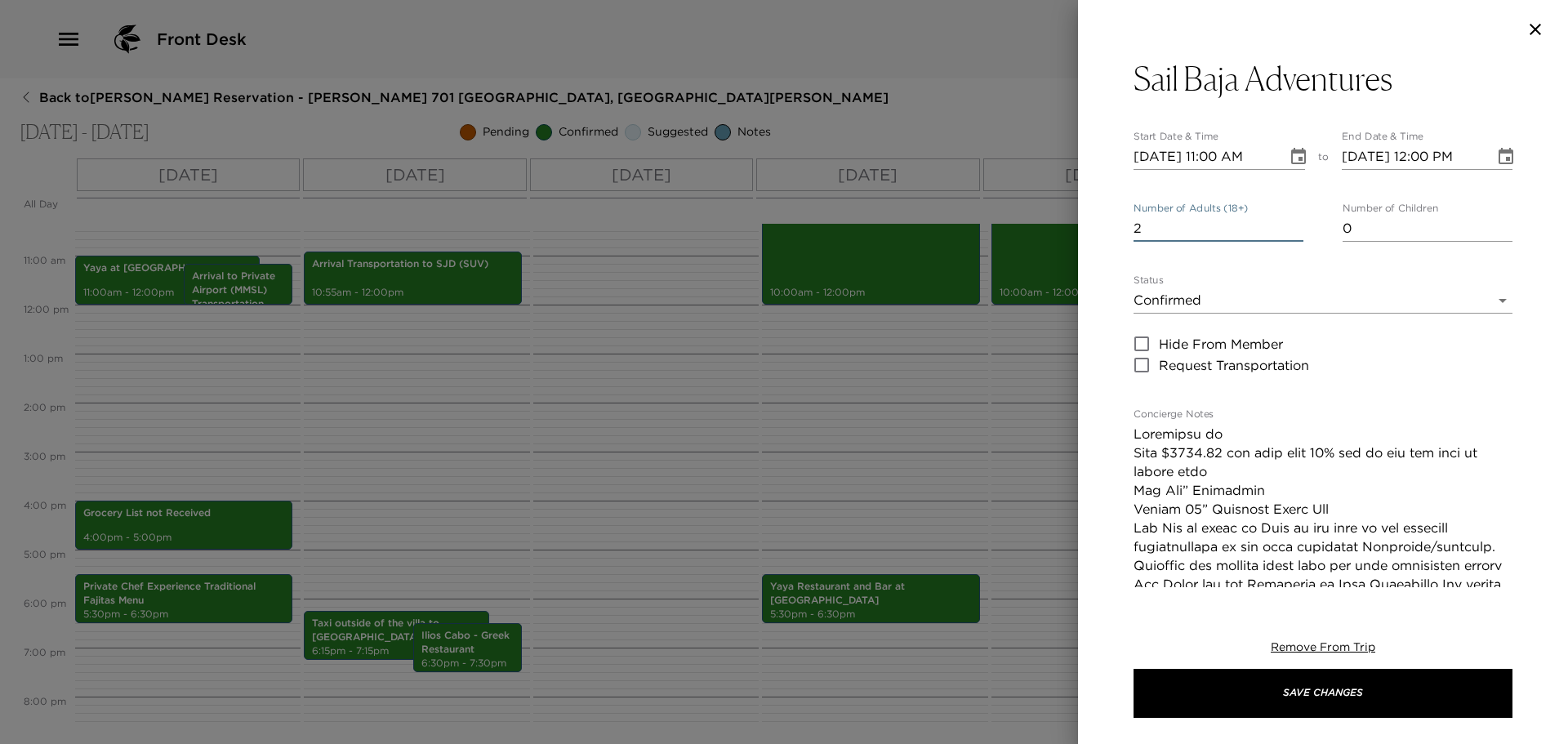
click at [1291, 222] on input "2" at bounding box center [1219, 229] width 170 height 26
click at [1291, 222] on input "3" at bounding box center [1219, 229] width 170 height 26
click at [1291, 222] on input "4" at bounding box center [1219, 229] width 170 height 26
click at [1291, 222] on input "5" at bounding box center [1219, 229] width 170 height 26
click at [1291, 222] on input "6" at bounding box center [1219, 229] width 170 height 26
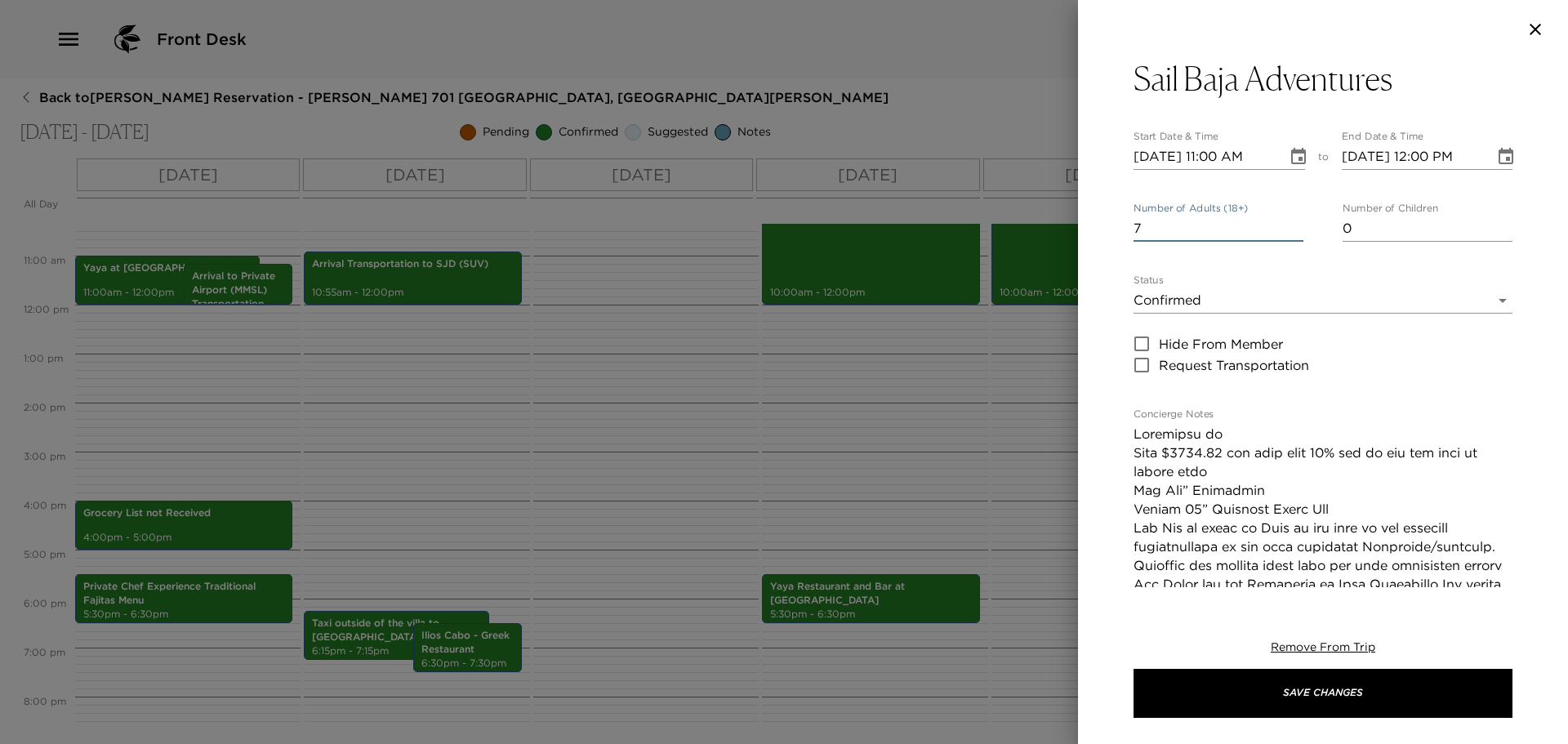
type input "7"
click at [1291, 222] on input "7" at bounding box center [1219, 229] width 170 height 26
type input "10/02/2025 11:00 AM"
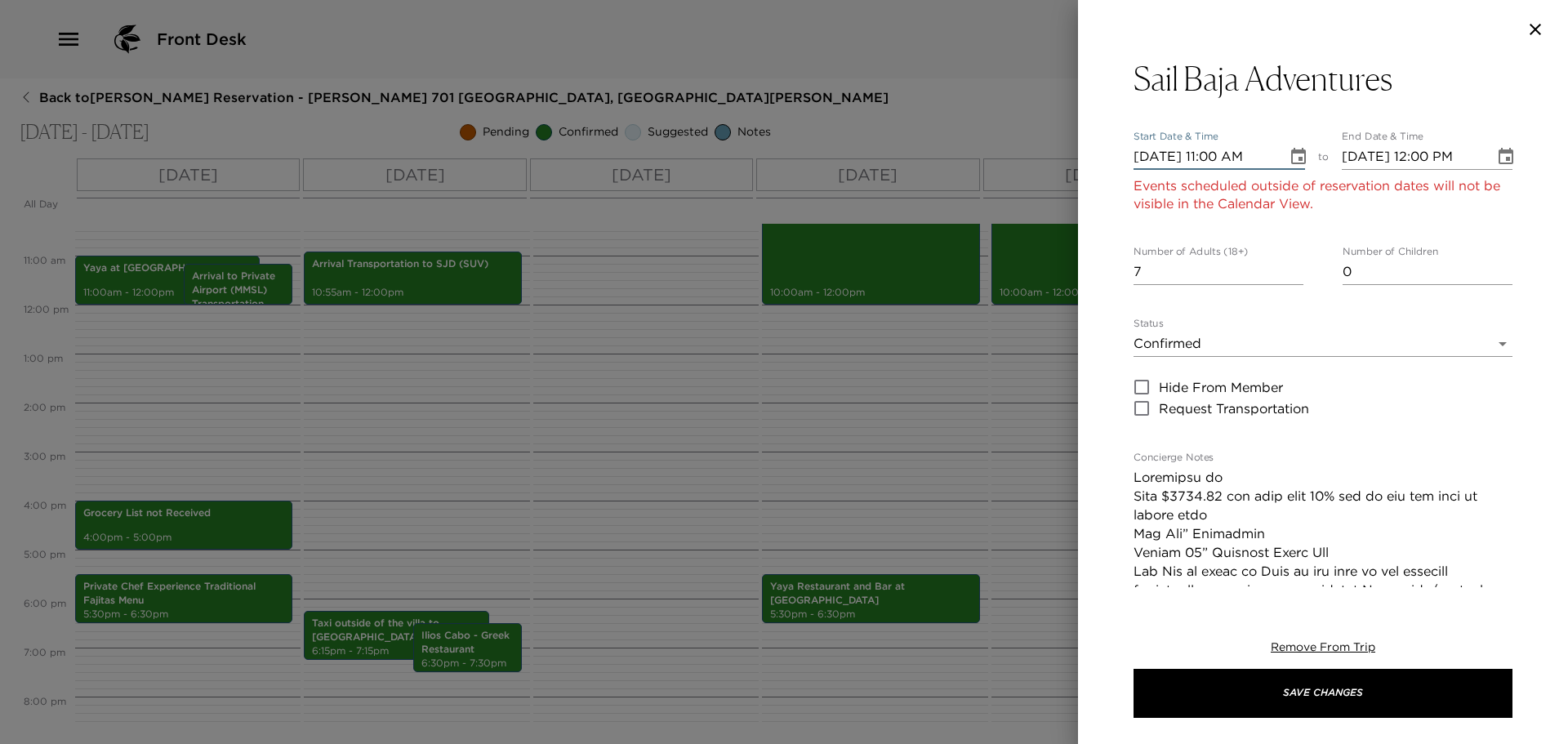
type input "10/02/2025 12:00 PM"
type input "10/21/2025 11:00 AM"
type input "10/21/2025 12:00 PM"
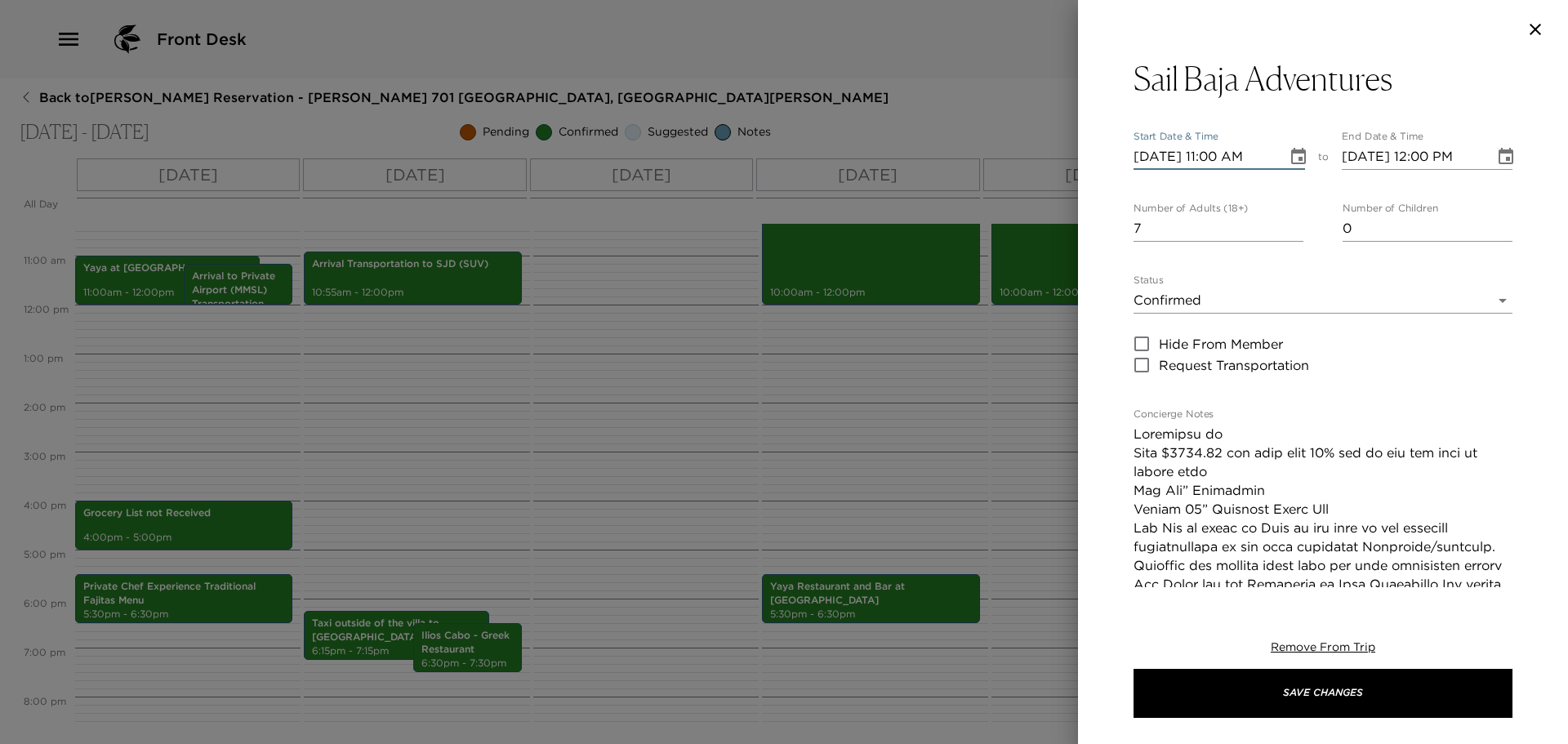
type input "10/21/2025 11:00 AM"
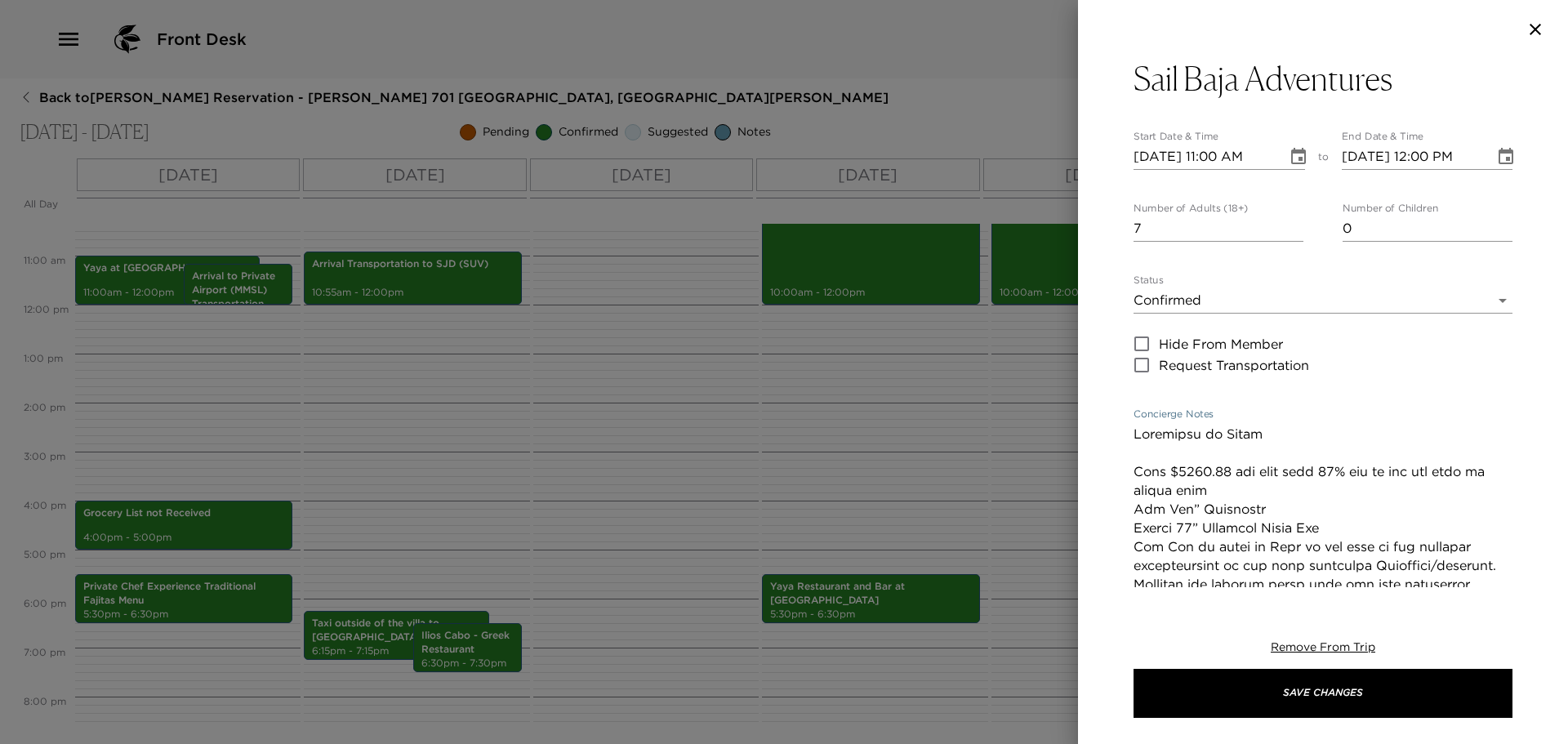
drag, startPoint x: 1374, startPoint y: 467, endPoint x: 1294, endPoint y: 473, distance: 80.2
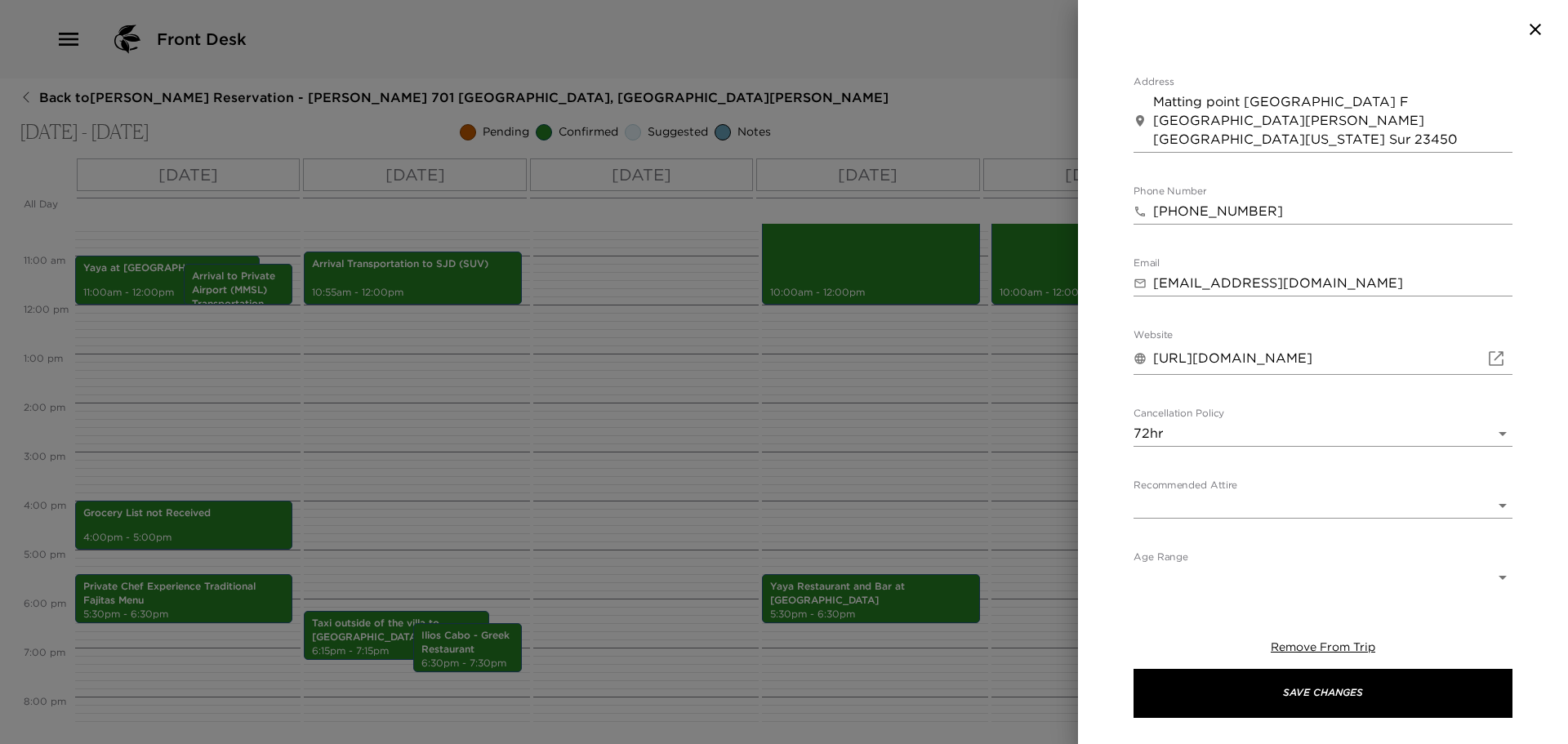
scroll to position [1155, 0]
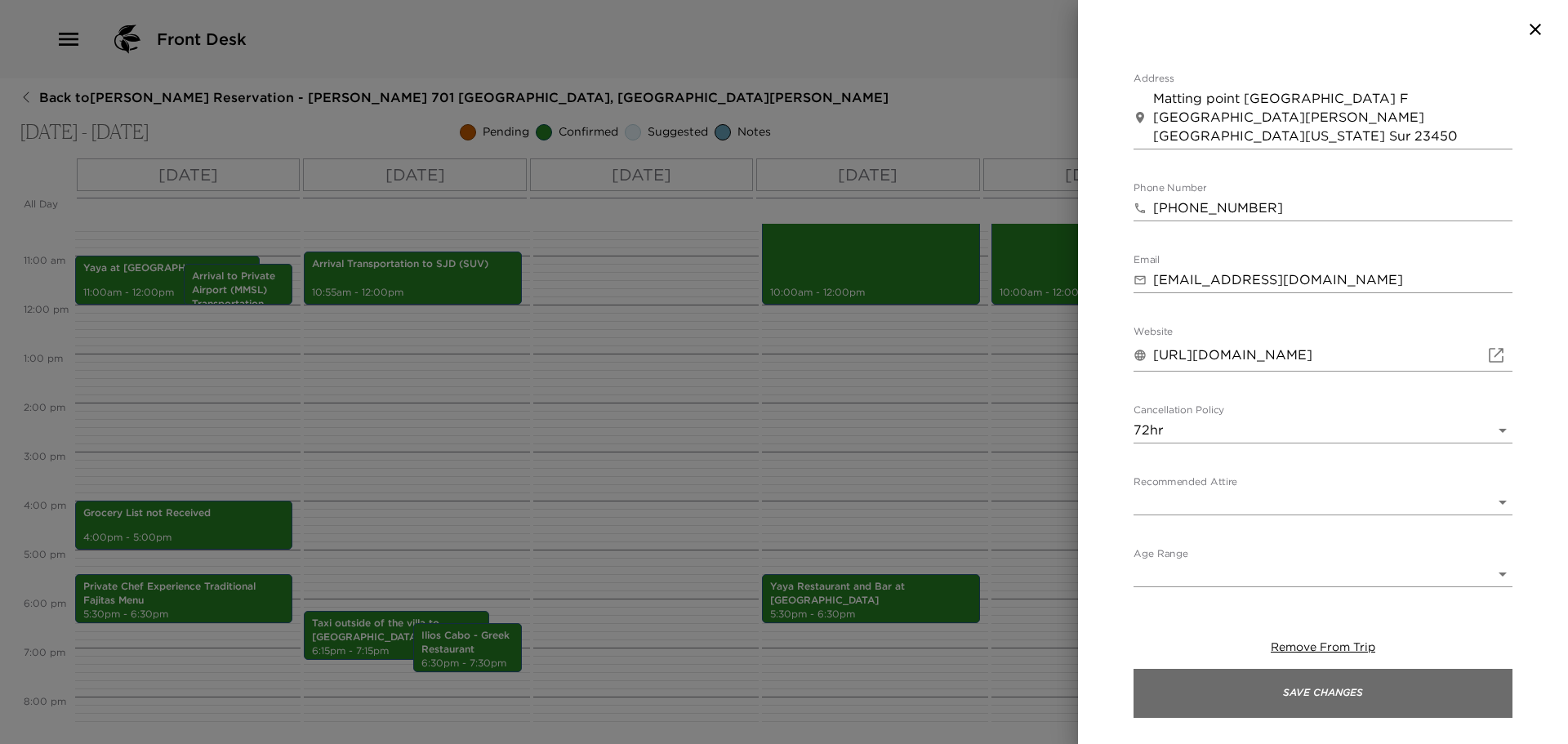
type textarea "Confirmed by Edgar 10212078 Cost $1580.00 usd cash visa or master card Zig Zag”…"
click at [1332, 685] on button "Save Changes" at bounding box center [1323, 693] width 379 height 49
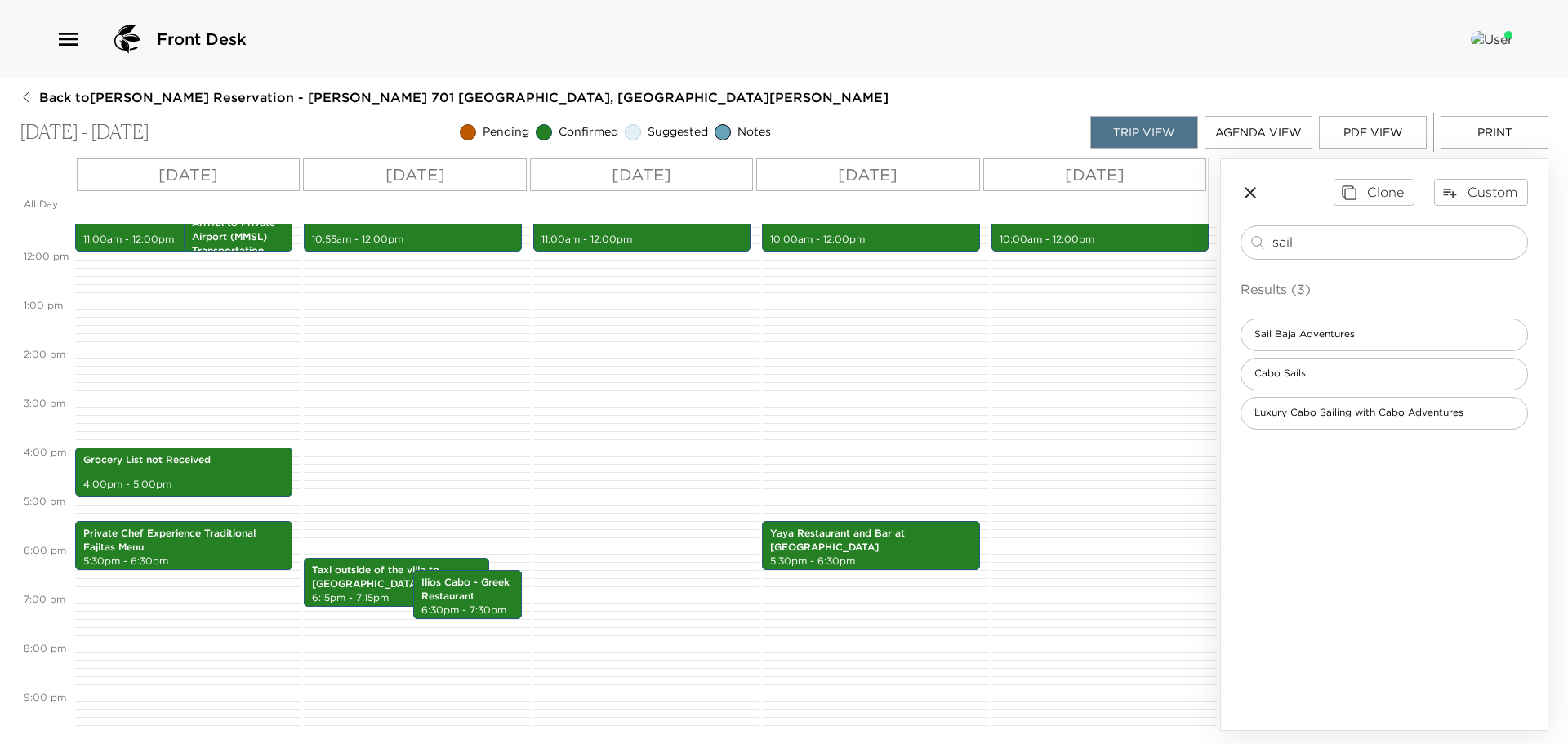
scroll to position [589, 0]
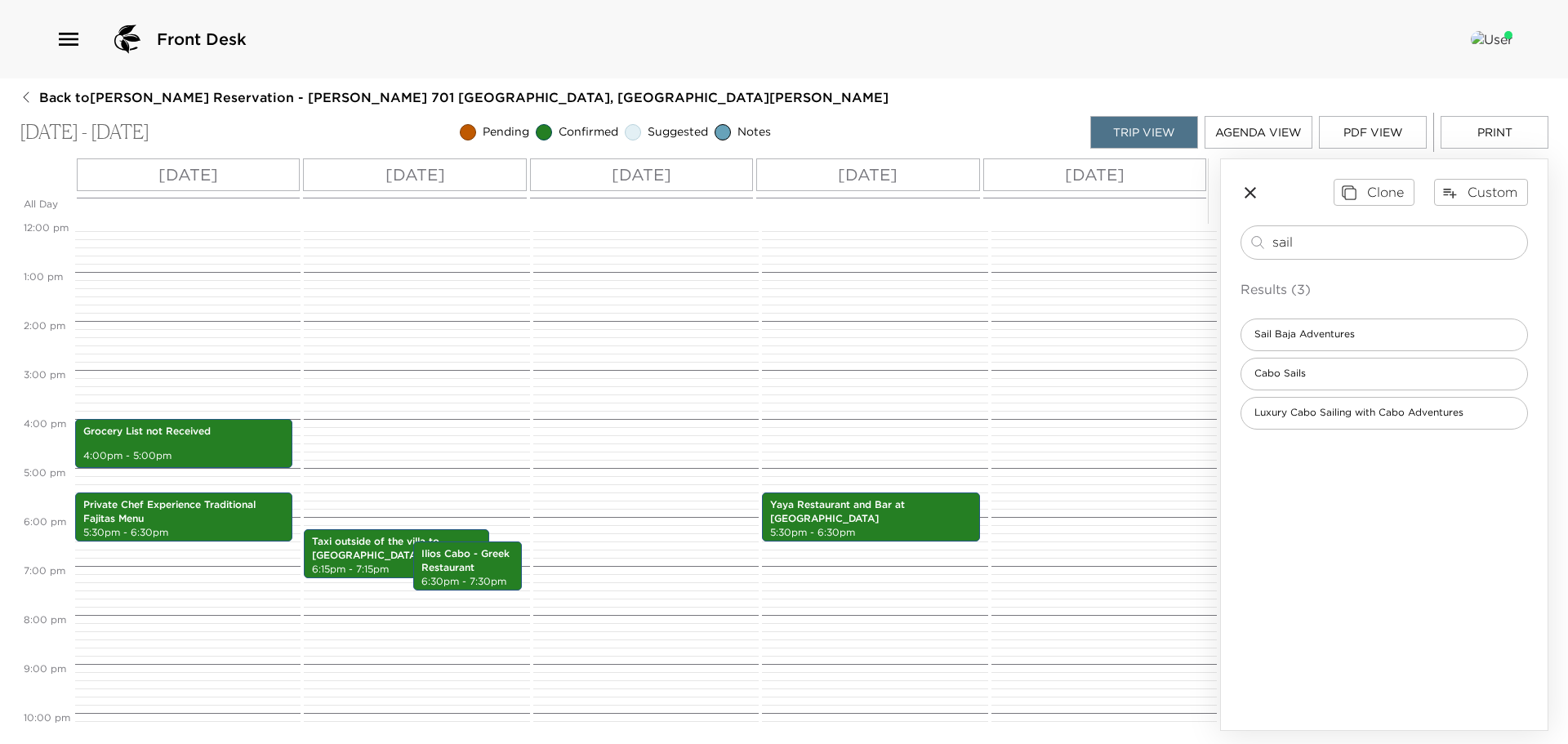
drag, startPoint x: 1307, startPoint y: 238, endPoint x: 1219, endPoint y: 234, distance: 88.1
click at [1219, 234] on div "All Day Sun 10/19 Mon 10/20 Tue 10/21 Wed 10/22 Thu 10/23 12:00 AM 1:00 AM 2:00…" at bounding box center [784, 444] width 1529 height 572
type input "harry"
click at [1328, 336] on span "Harry's Steakhouse & Raw Bar | Cabo" at bounding box center [1375, 334] width 270 height 14
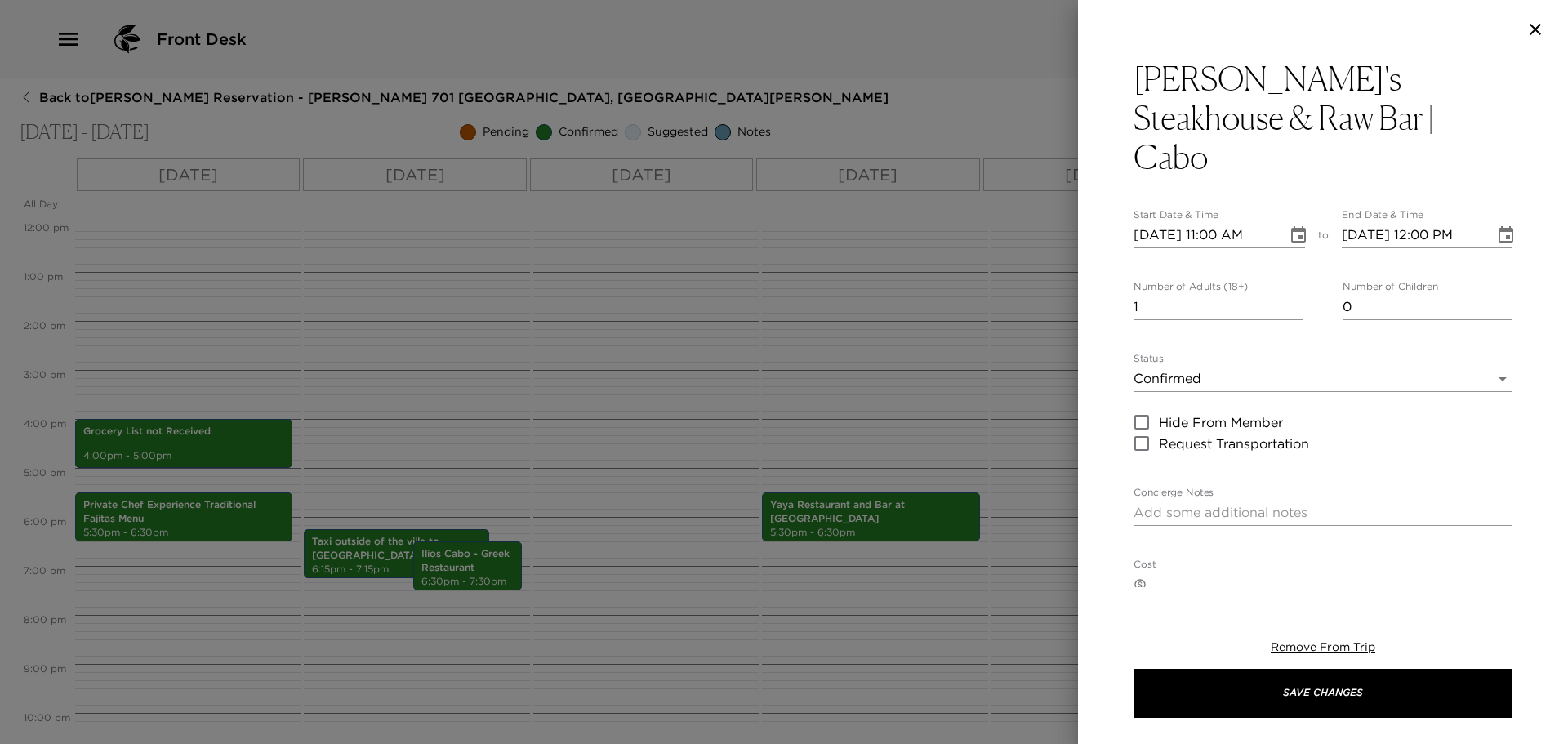
type textarea "Reservation at Harry's Steakhouse & Raw Bar is confirmed."
click at [1291, 294] on input "2" at bounding box center [1219, 307] width 170 height 26
click at [1291, 294] on input "5" at bounding box center [1219, 307] width 170 height 26
click at [1291, 294] on input "6" at bounding box center [1219, 307] width 170 height 26
type input "7"
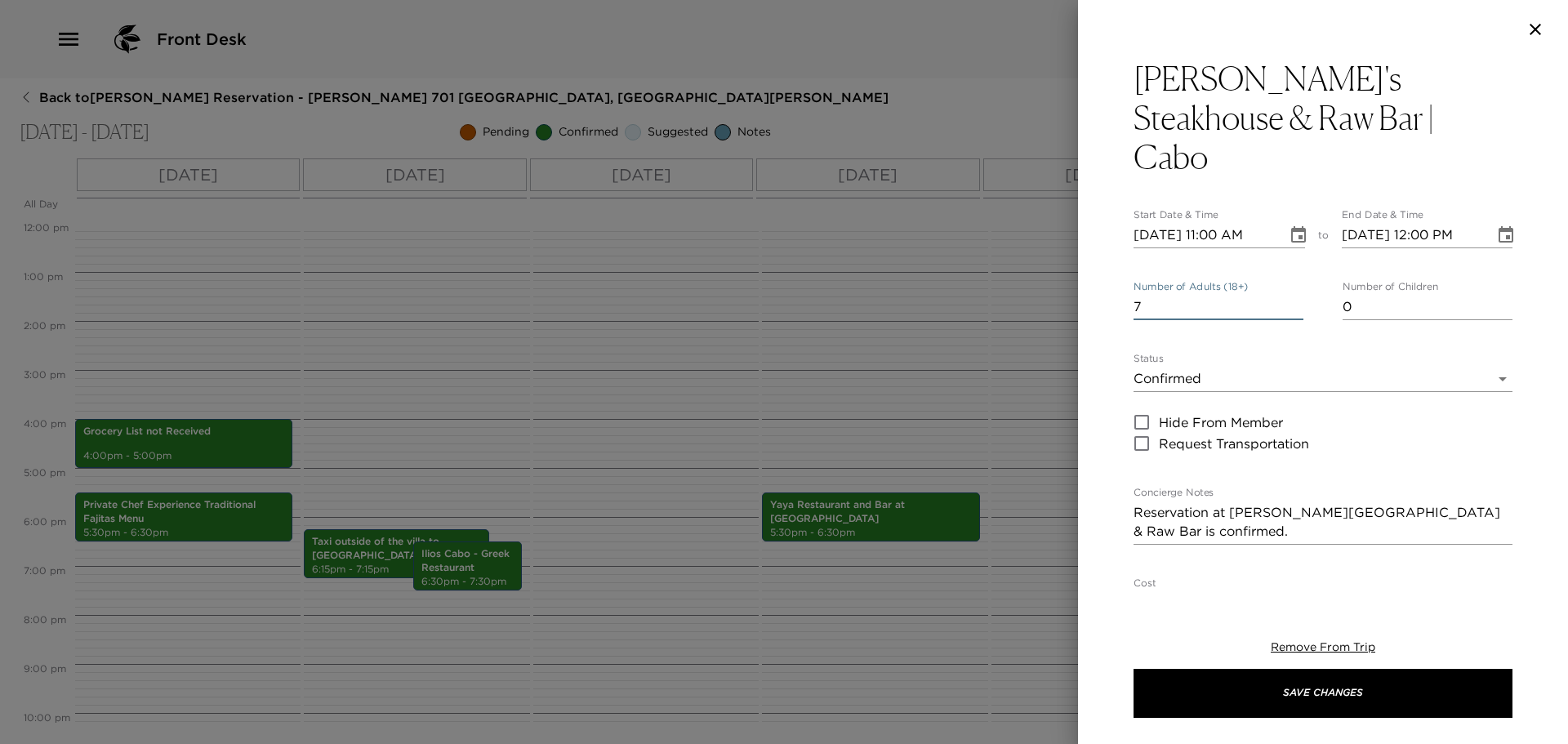
click at [1291, 294] on input "7" at bounding box center [1219, 307] width 170 height 26
click at [1160, 222] on input "10/19/2025 11:00 AM" at bounding box center [1204, 235] width 142 height 26
type input "10/02/2025 11:00 AM"
type input "10/02/2025 12:00 PM"
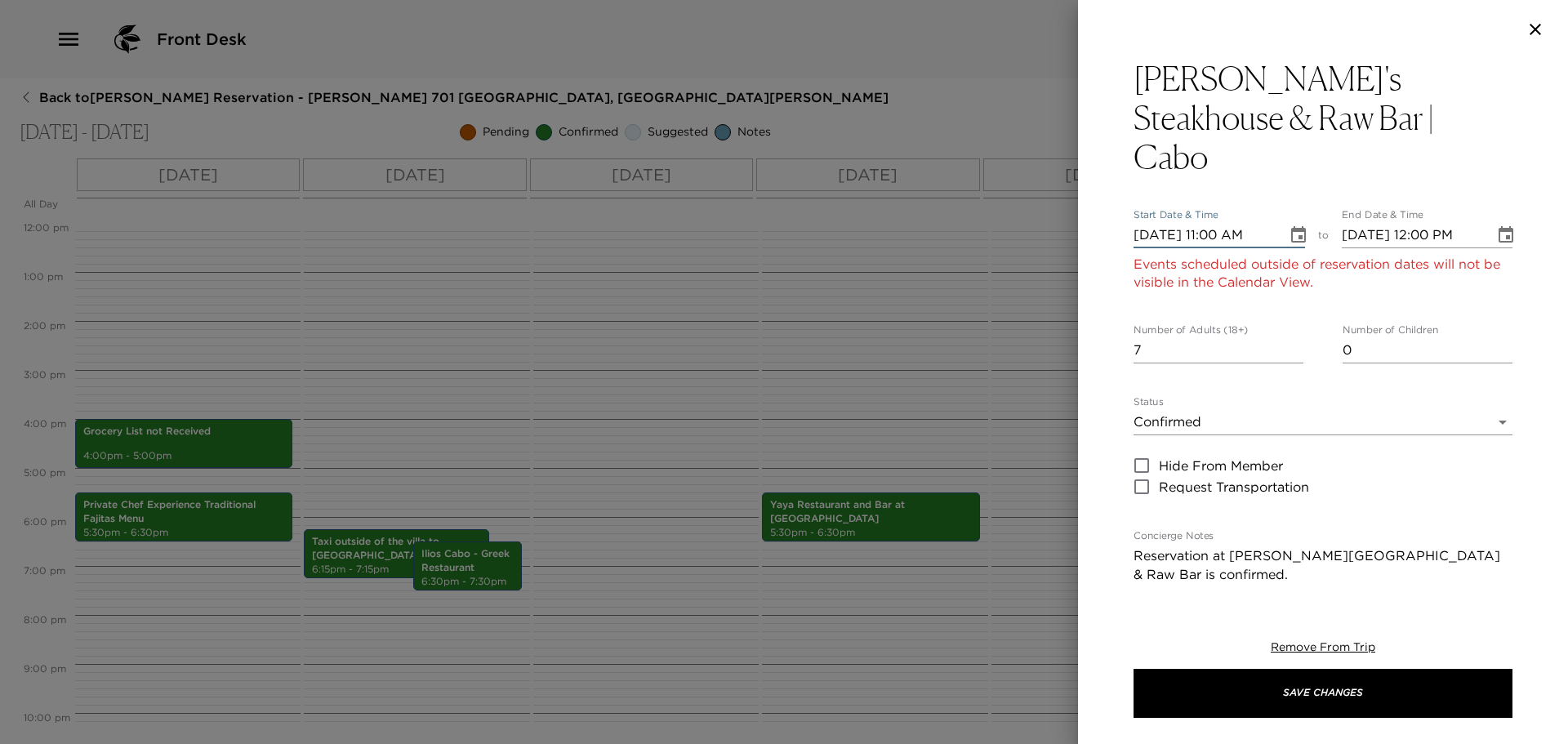
type input "10/21/2025 11:00 AM"
type input "10/21/2025 12:00 PM"
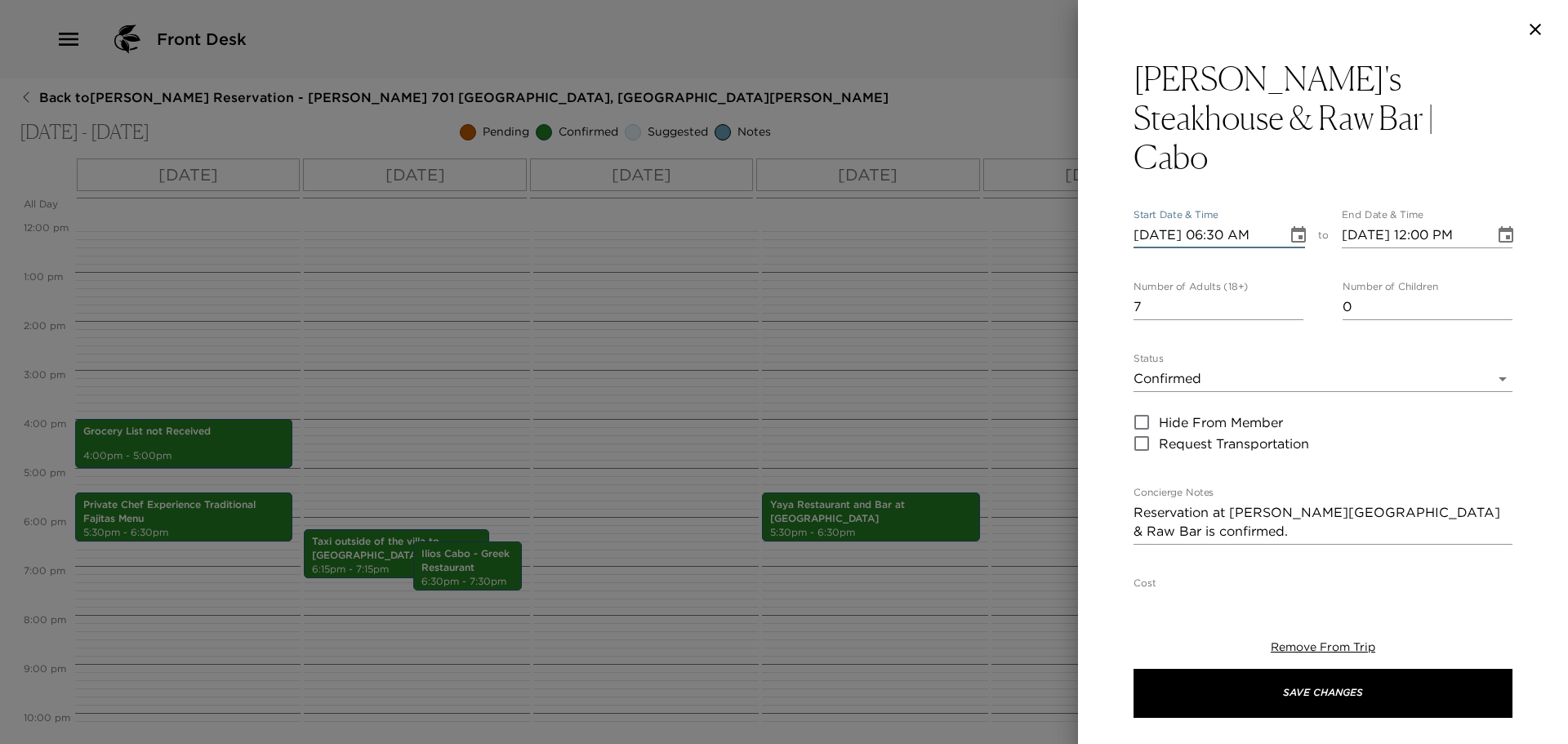
type input "10/21/2025 06:30 PM"
type input "10/21/2025 07:30 PM"
type input "10/21/2025 06:30 PM"
click at [1241, 504] on textarea "Reservation at Harry's Steakhouse & Raw Bar is confirmed." at bounding box center [1323, 522] width 379 height 38
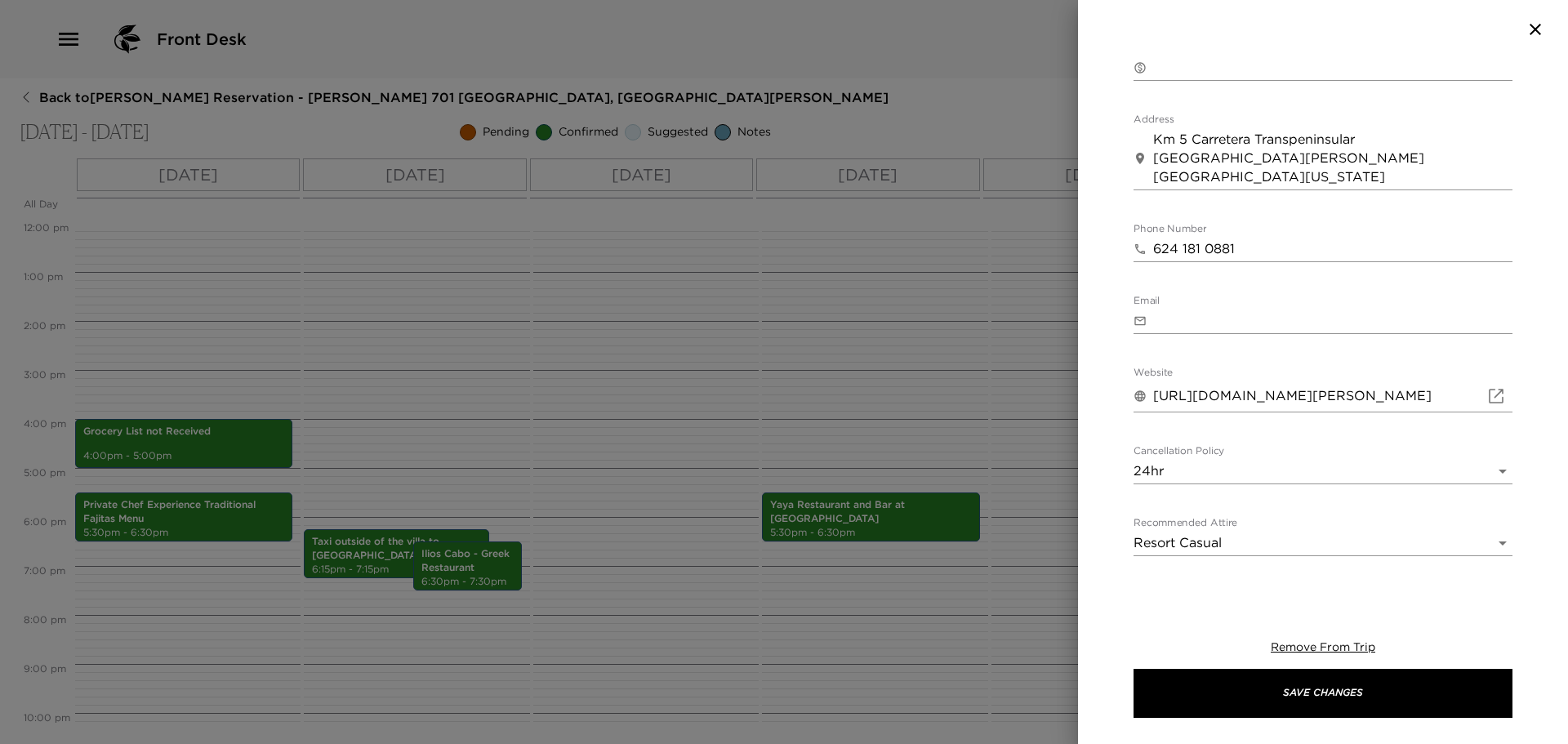
scroll to position [537, 0]
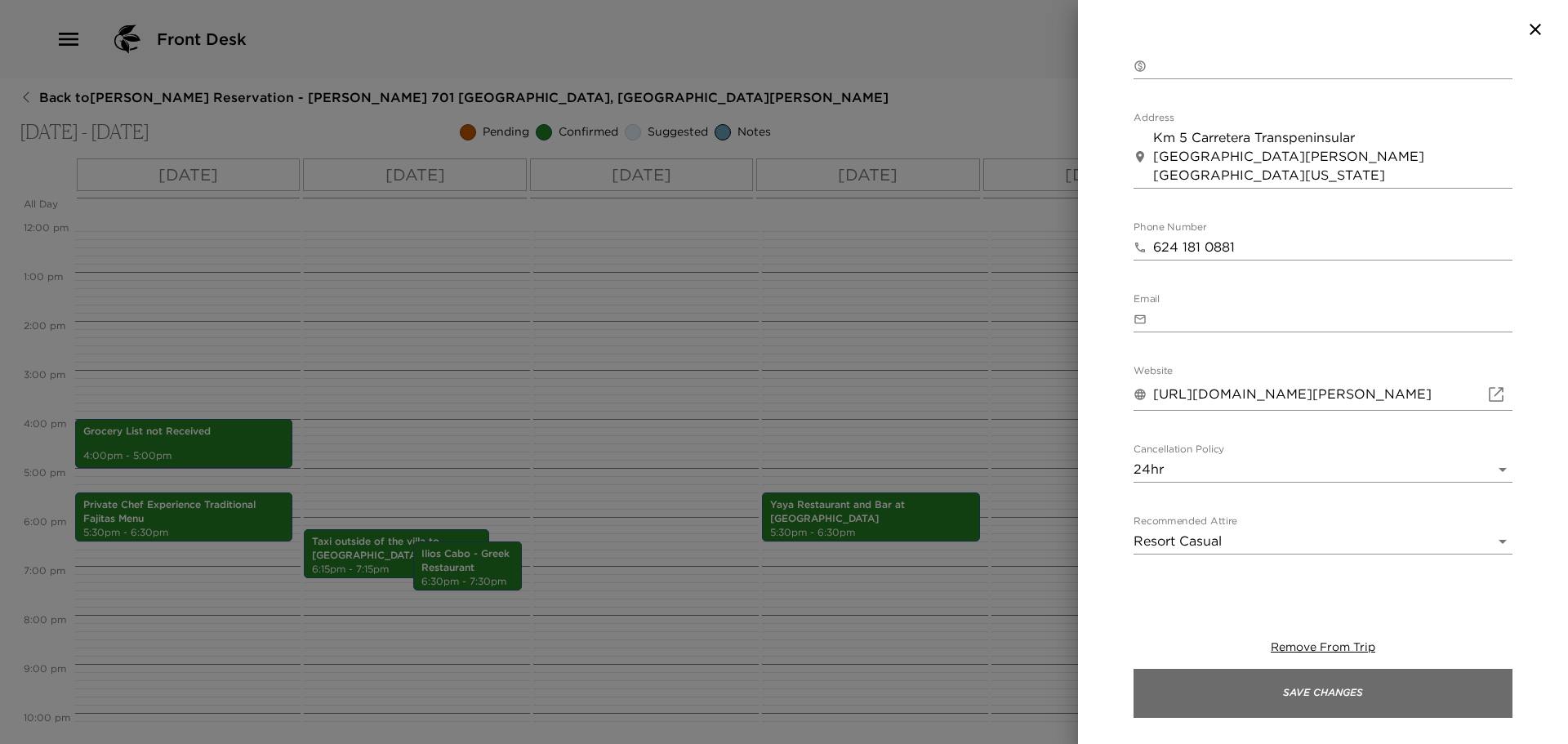
type textarea "Reservation at Harry's Steakhouse & Raw Bar is confirmed. by Mariana"
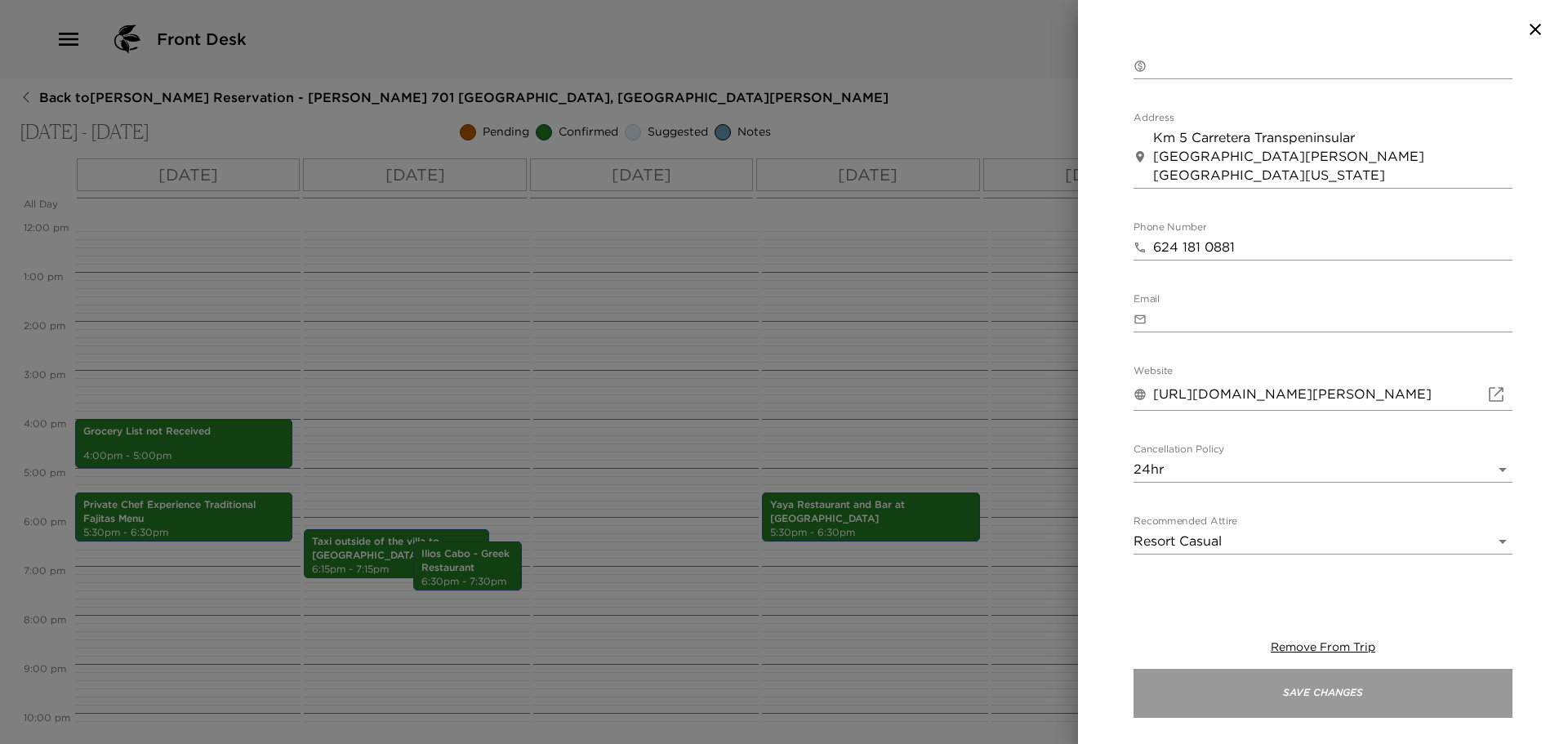
click at [1296, 686] on button "Save Changes" at bounding box center [1323, 693] width 379 height 49
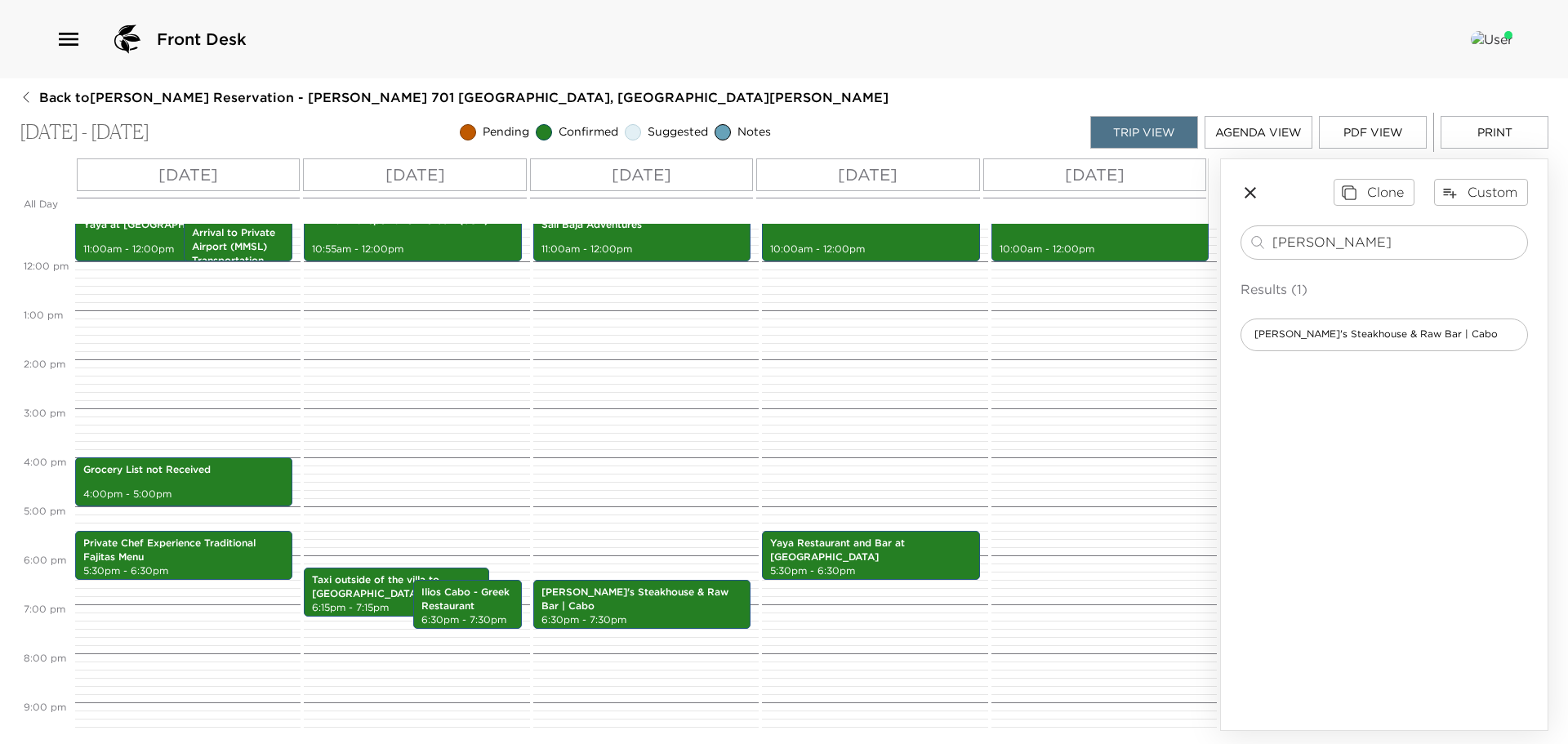
scroll to position [507, 0]
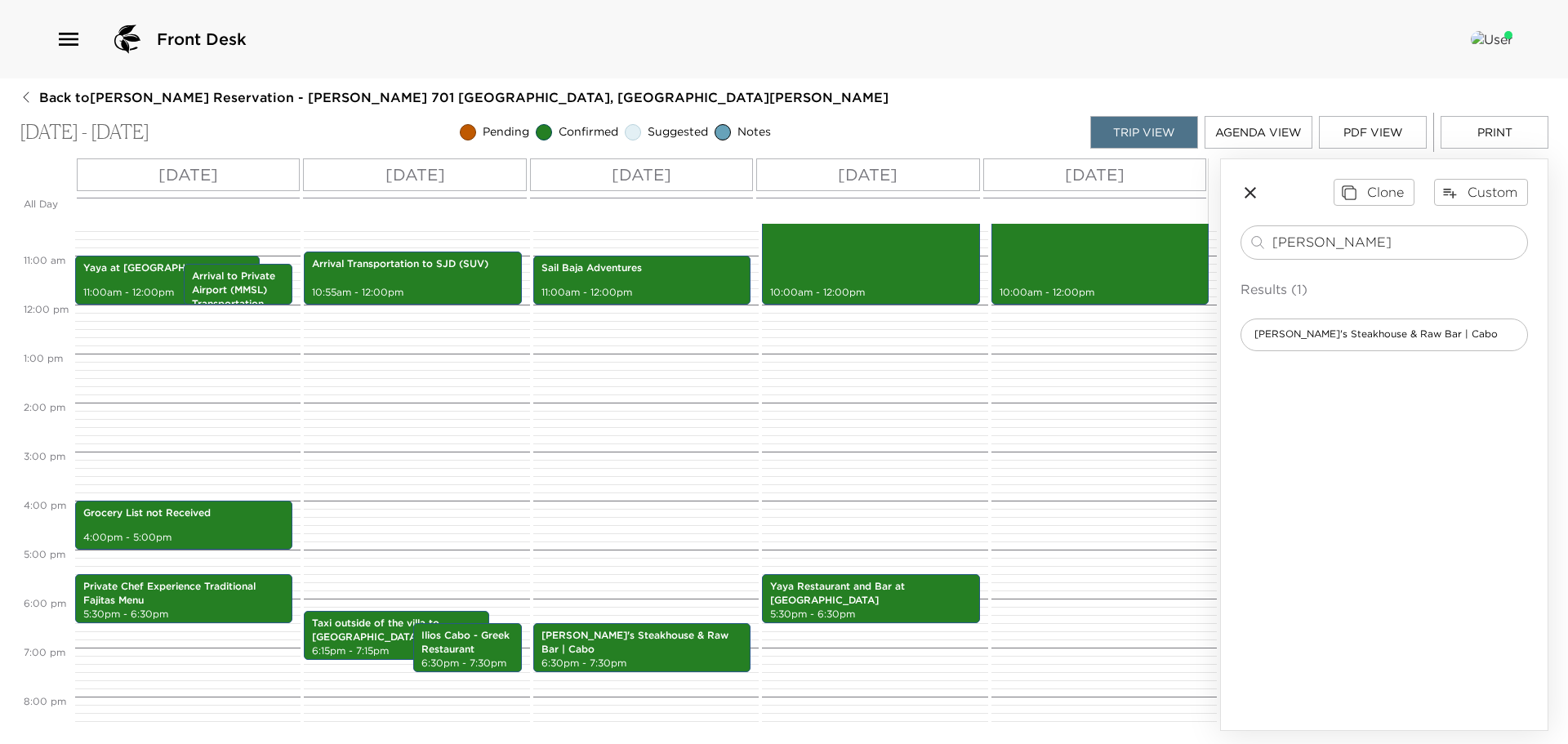
click at [1364, 126] on button "PDF View" at bounding box center [1373, 132] width 108 height 33
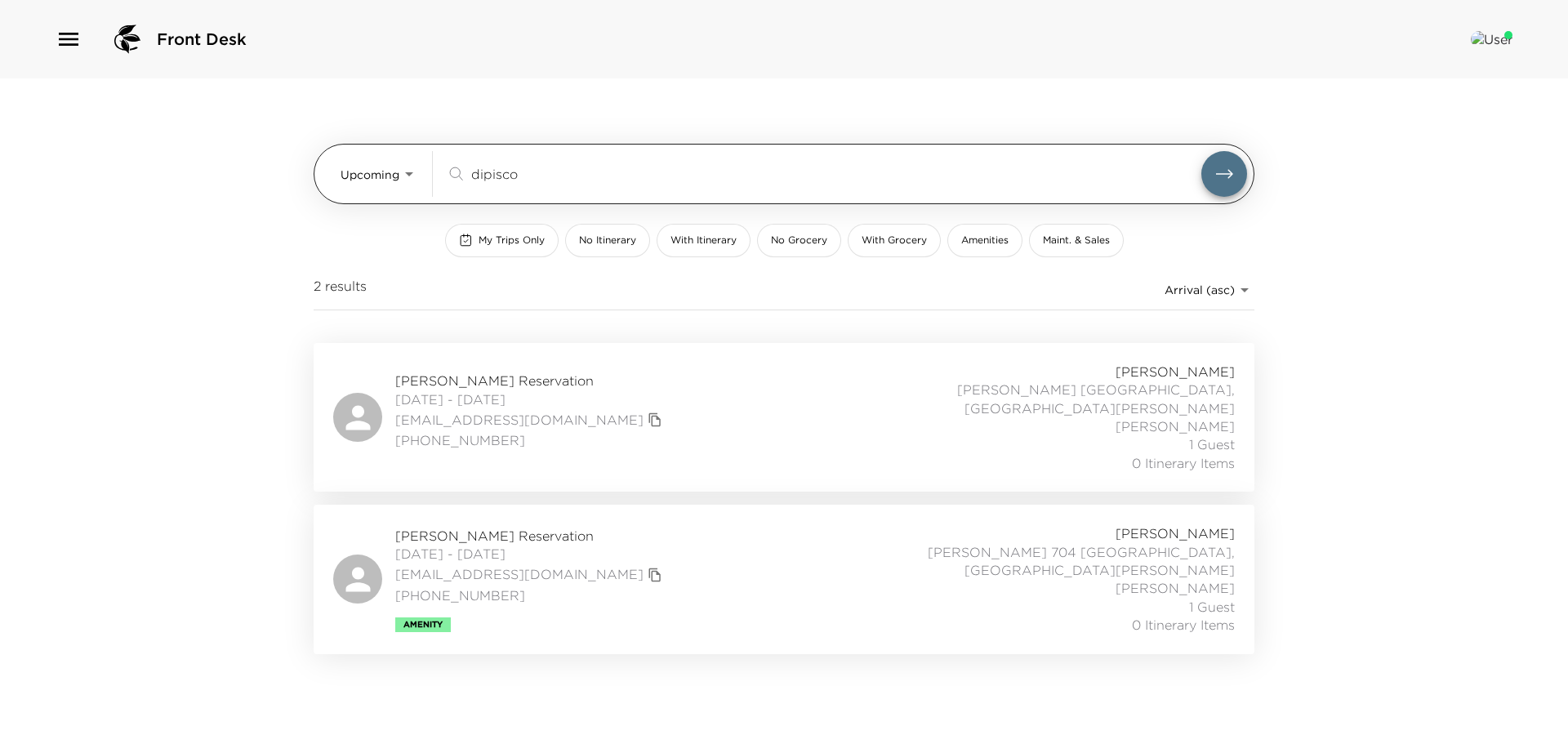
drag, startPoint x: 531, startPoint y: 172, endPoint x: 449, endPoint y: 171, distance: 82.0
click at [449, 171] on div "dipisco ​" at bounding box center [824, 174] width 755 height 20
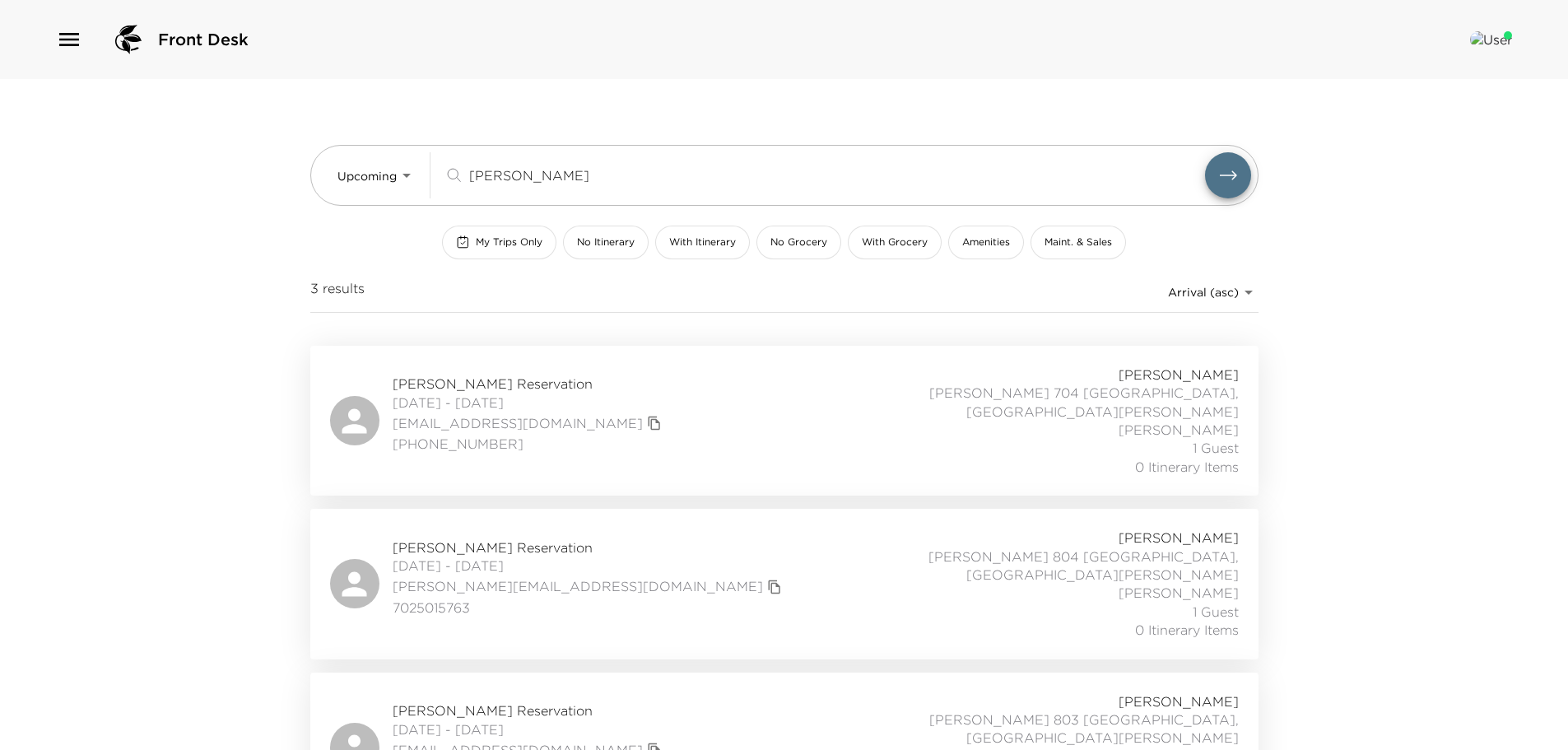
type input "jackson"
click at [613, 380] on div "Bill Jackson Reservation 11/21/2025 - 11/26/2025 bjackson@kelleydrye.com 713-30…" at bounding box center [785, 420] width 909 height 110
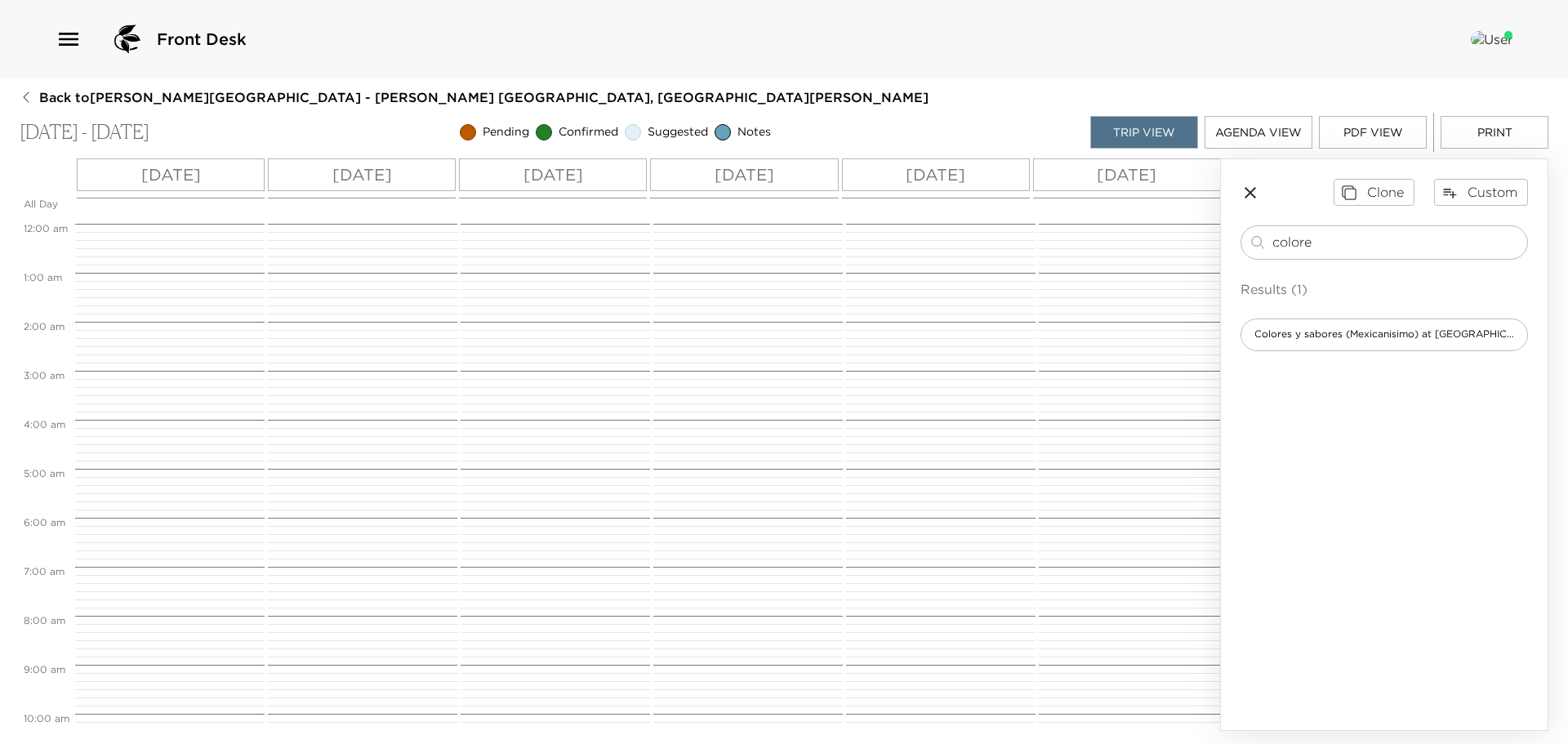
scroll to position [683, 0]
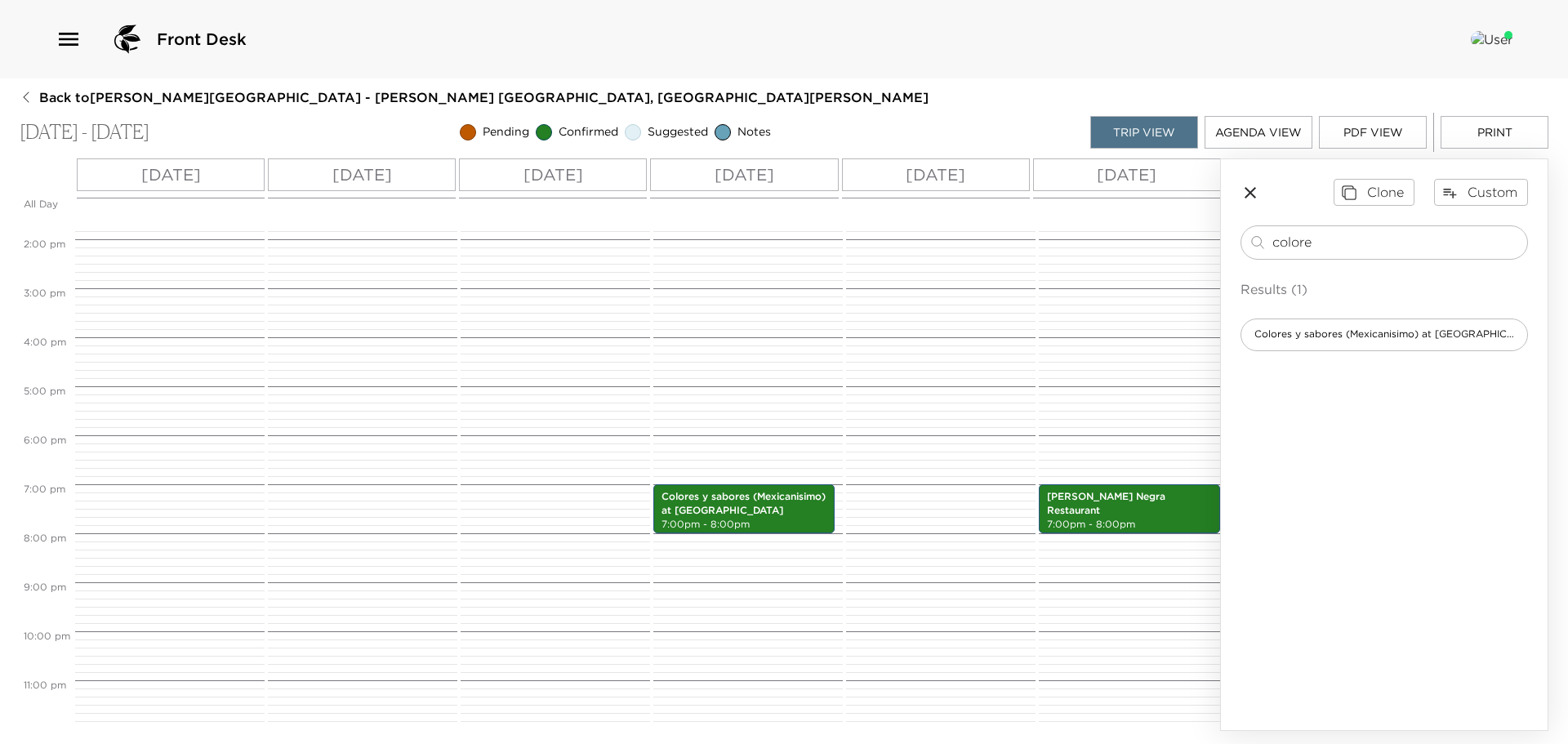
click at [1378, 135] on button "PDF View" at bounding box center [1373, 132] width 108 height 33
